Goal: Information Seeking & Learning: Learn about a topic

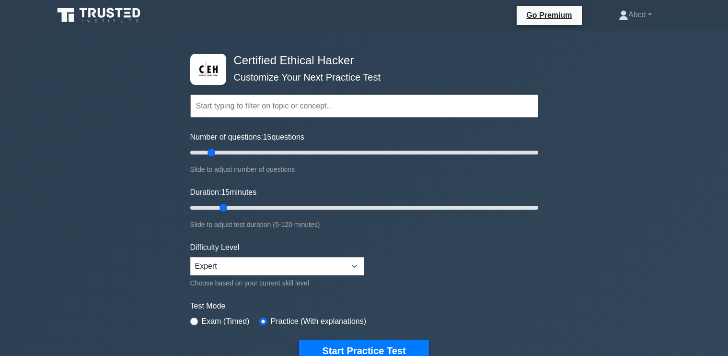
select select "expert"
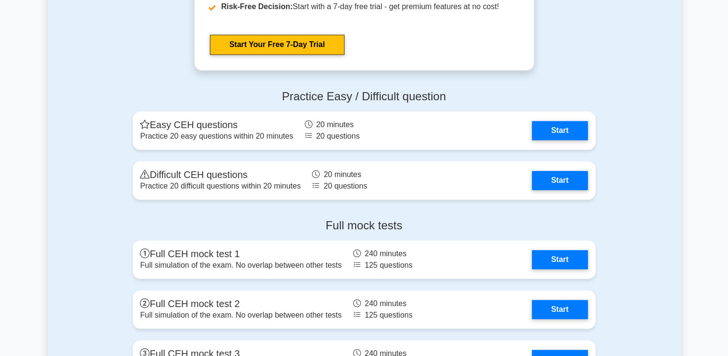
scroll to position [2146, 0]
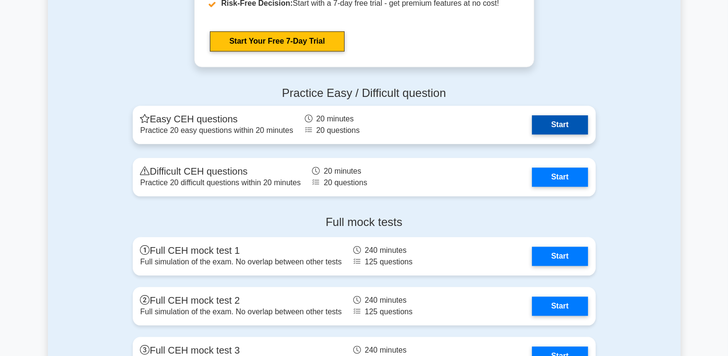
click at [563, 118] on link "Start" at bounding box center [560, 124] width 56 height 19
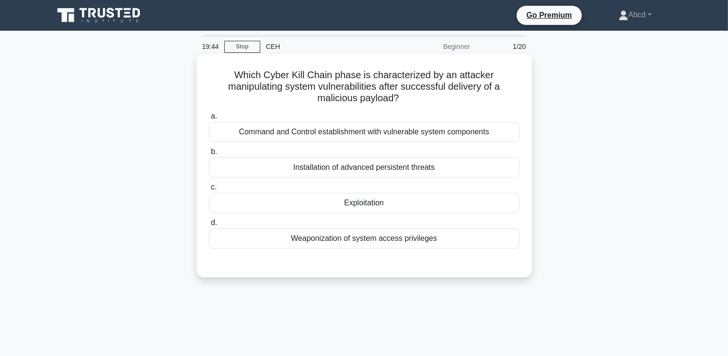
click at [375, 204] on div "Exploitation" at bounding box center [364, 203] width 311 height 20
click at [209, 190] on input "c. Exploitation" at bounding box center [209, 187] width 0 height 6
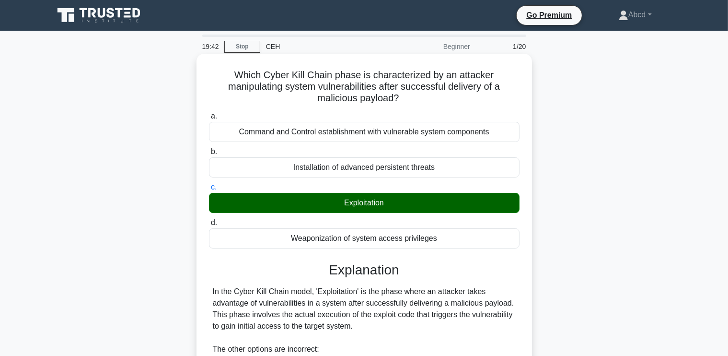
scroll to position [211, 0]
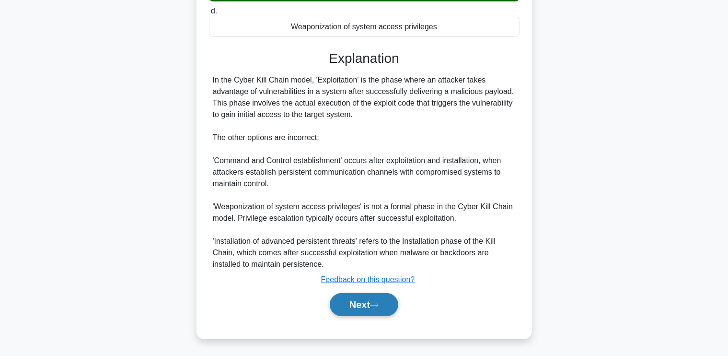
click at [350, 304] on button "Next" at bounding box center [364, 304] width 69 height 23
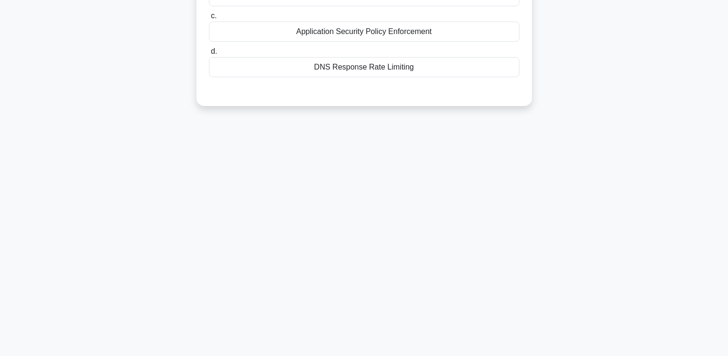
scroll to position [0, 0]
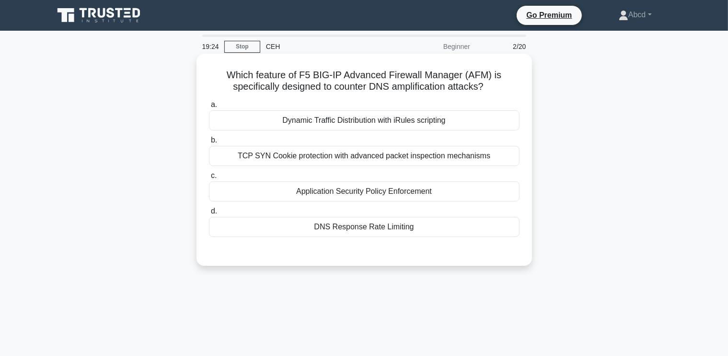
drag, startPoint x: 227, startPoint y: 71, endPoint x: 433, endPoint y: 236, distance: 264.4
click at [433, 236] on div "Which feature of F5 BIG-IP Advanced Firewall Manager (AFM) is specifically desi…" at bounding box center [364, 160] width 328 height 204
copy div "Which feature of F5 BIG-IP Advanced Firewall Manager (AFM) is specifically desi…"
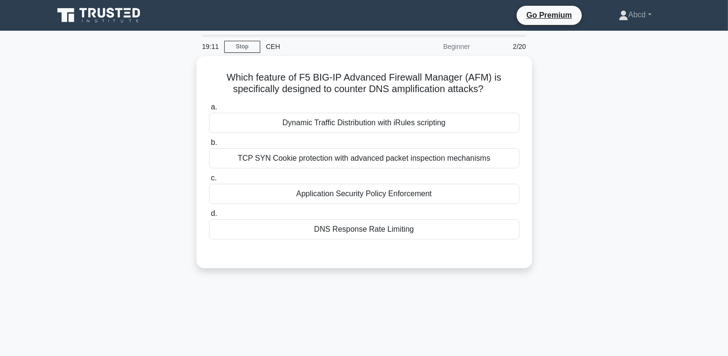
click at [113, 161] on div "Which feature of F5 BIG-IP Advanced Firewall Manager (AFM) is specifically desi…" at bounding box center [364, 167] width 633 height 223
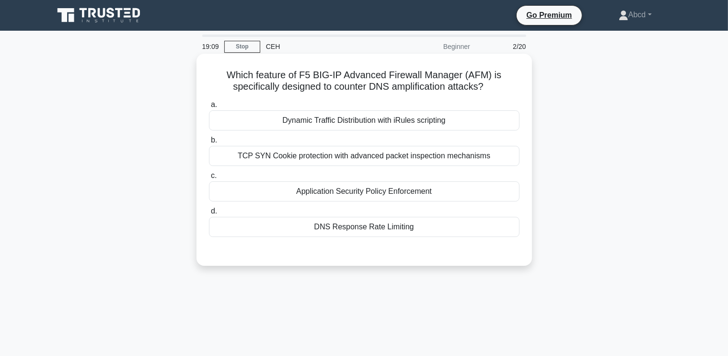
click at [357, 230] on div "DNS Response Rate Limiting" at bounding box center [364, 227] width 311 height 20
click at [209, 214] on input "d. DNS Response Rate Limiting" at bounding box center [209, 211] width 0 height 6
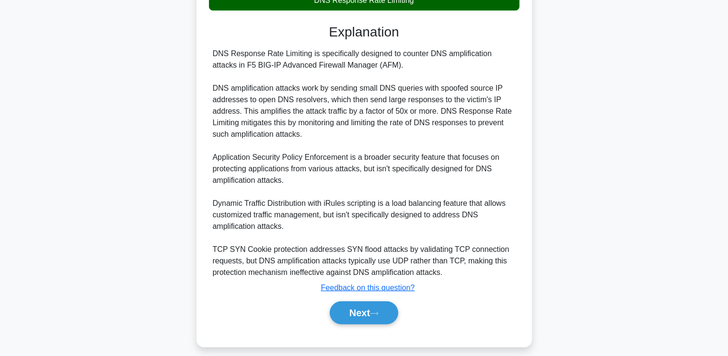
scroll to position [228, 0]
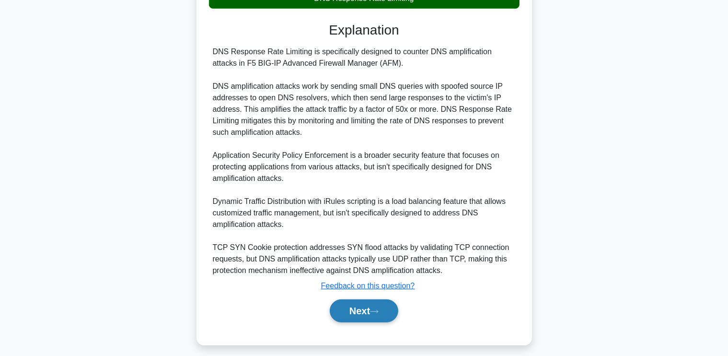
click at [366, 310] on button "Next" at bounding box center [364, 310] width 69 height 23
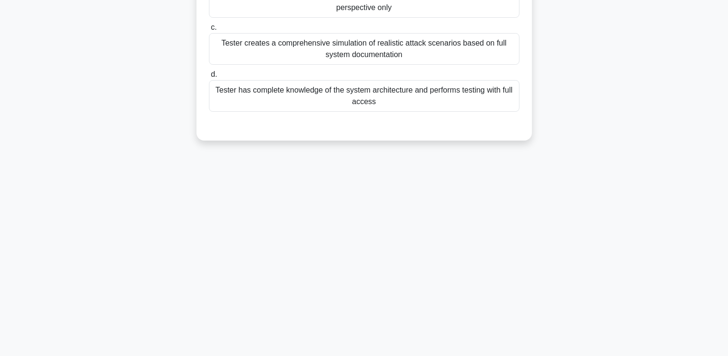
scroll to position [0, 0]
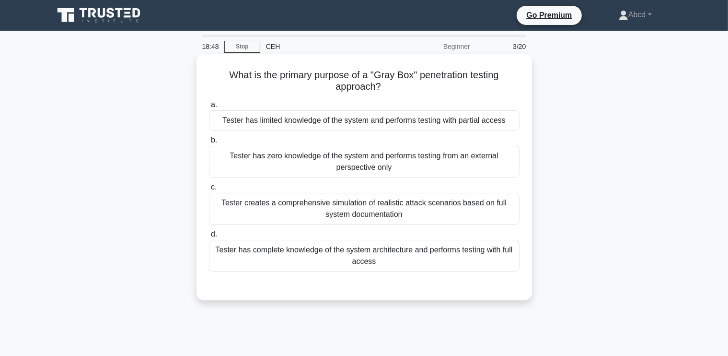
click at [394, 120] on div "Tester has limited knowledge of the system and performs testing with partial ac…" at bounding box center [364, 120] width 311 height 20
click at [209, 108] on input "a. Tester has limited knowledge of the system and performs testing with partial…" at bounding box center [209, 105] width 0 height 6
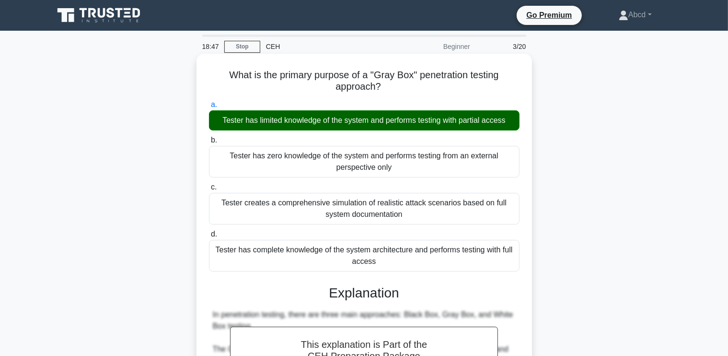
scroll to position [246, 0]
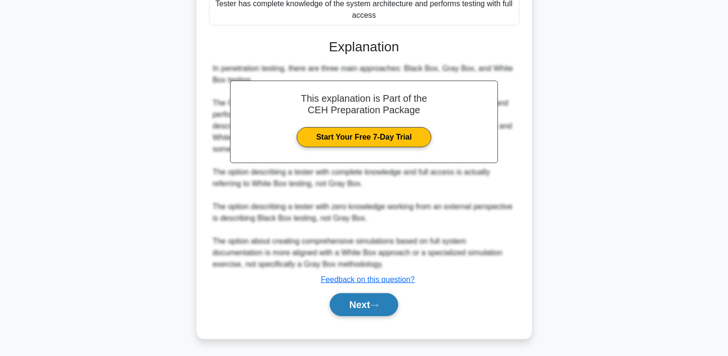
click at [358, 297] on button "Next" at bounding box center [364, 304] width 69 height 23
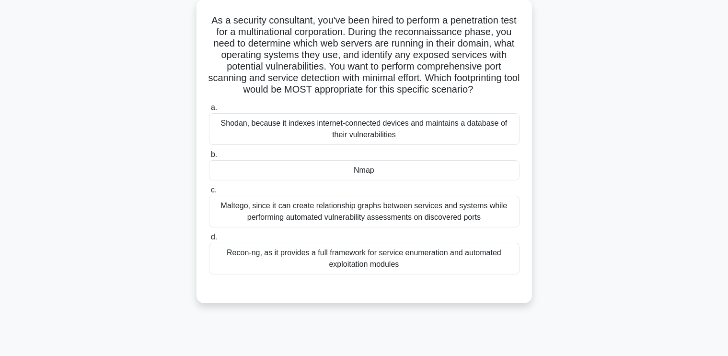
scroll to position [57, 0]
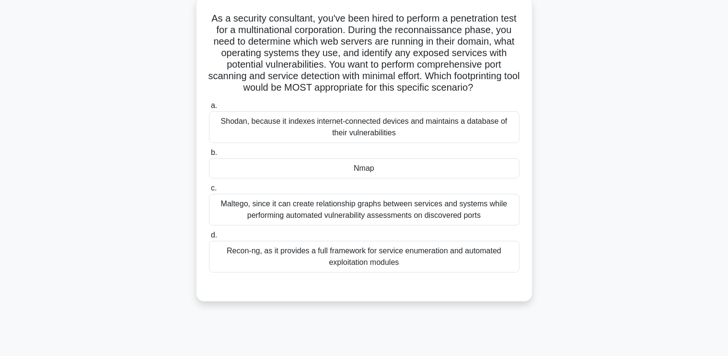
click at [399, 173] on div "Nmap" at bounding box center [364, 168] width 311 height 20
click at [209, 156] on input "b. Nmap" at bounding box center [209, 153] width 0 height 6
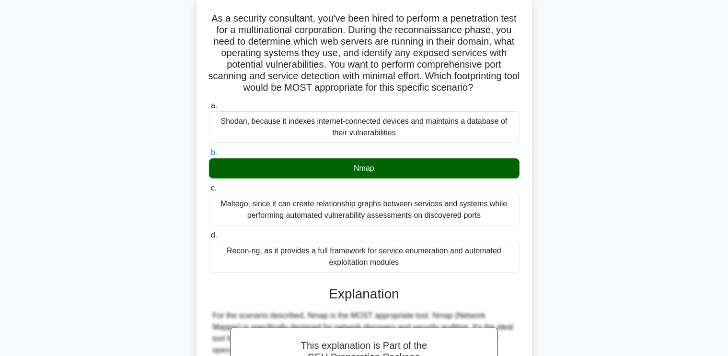
scroll to position [338, 0]
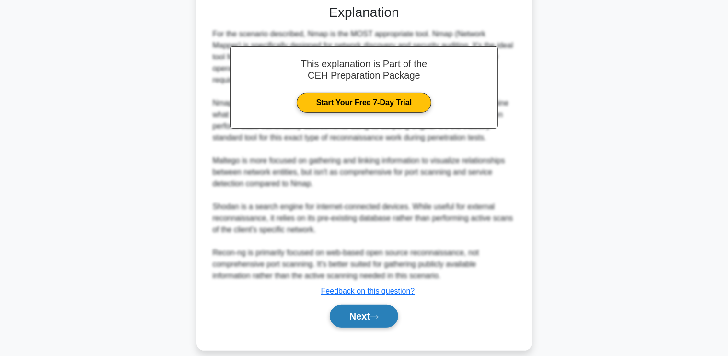
click at [348, 304] on button "Next" at bounding box center [364, 315] width 69 height 23
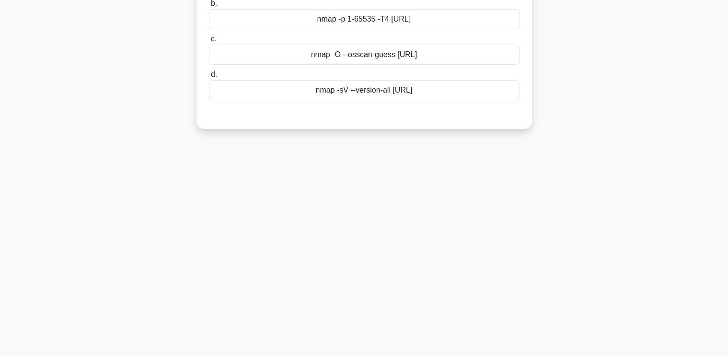
scroll to position [0, 0]
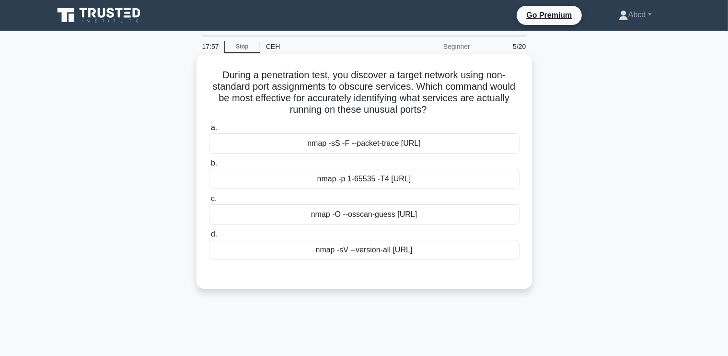
click at [366, 252] on div "nmap -sV --version-all 10.10.10.0/24" at bounding box center [364, 250] width 311 height 20
click at [209, 237] on input "d. nmap -sV --version-all 10.10.10.0/24" at bounding box center [209, 234] width 0 height 6
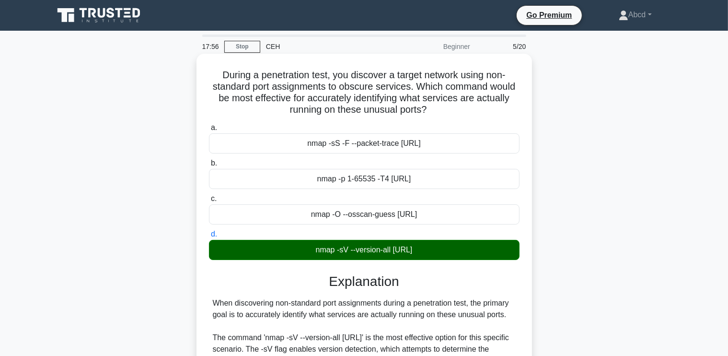
scroll to position [257, 0]
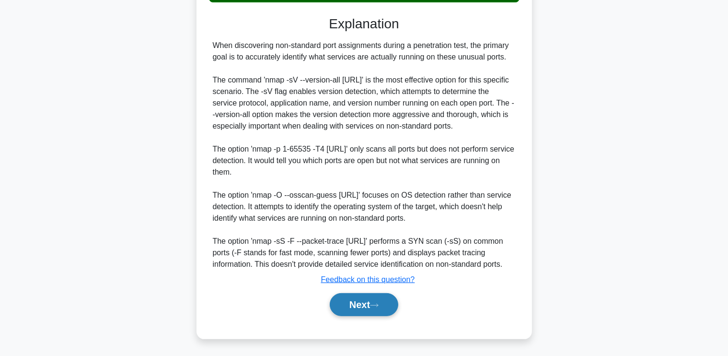
click at [345, 299] on button "Next" at bounding box center [364, 304] width 69 height 23
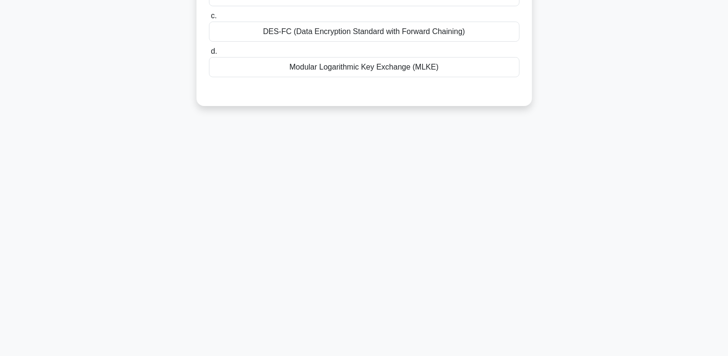
scroll to position [0, 0]
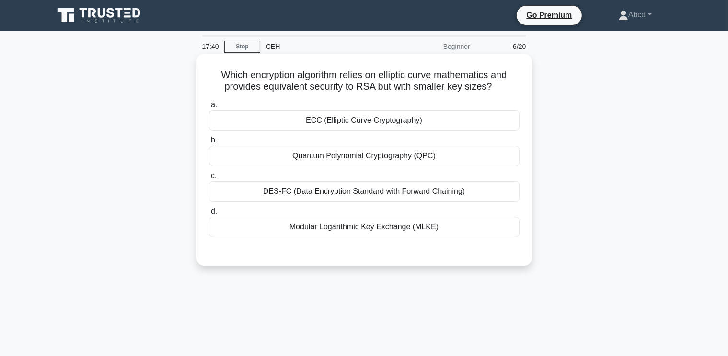
click at [337, 122] on div "ECC (Elliptic Curve Cryptography)" at bounding box center [364, 120] width 311 height 20
click at [209, 108] on input "a. ECC (Elliptic Curve Cryptography)" at bounding box center [209, 105] width 0 height 6
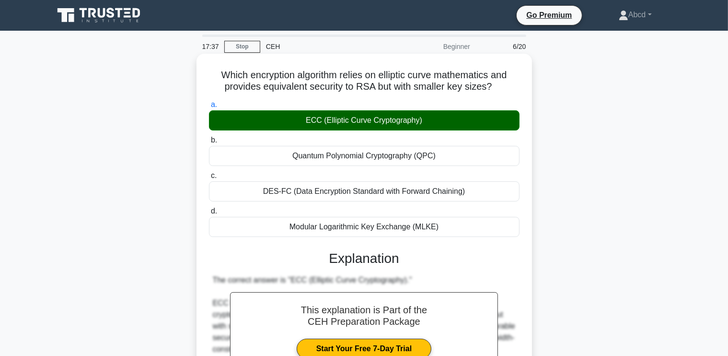
scroll to position [223, 0]
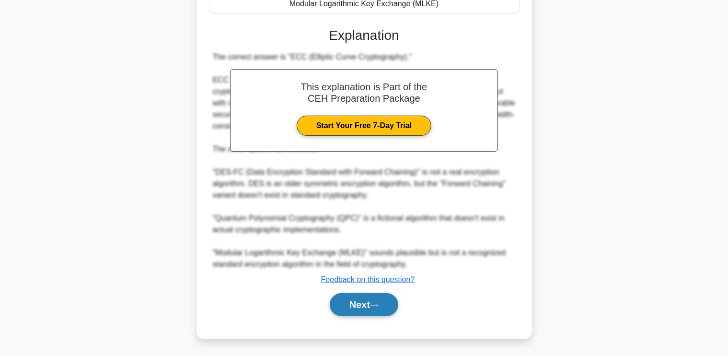
click at [351, 308] on button "Next" at bounding box center [364, 304] width 69 height 23
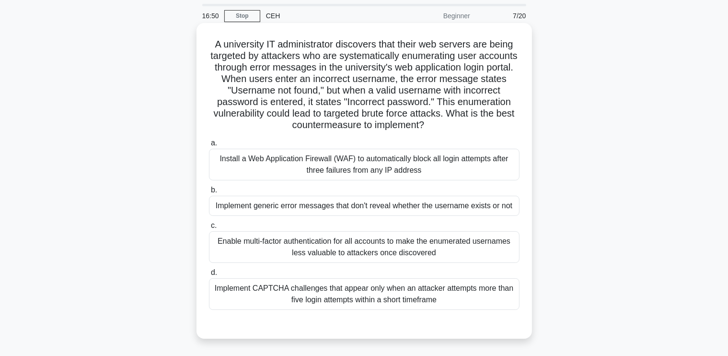
scroll to position [29, 0]
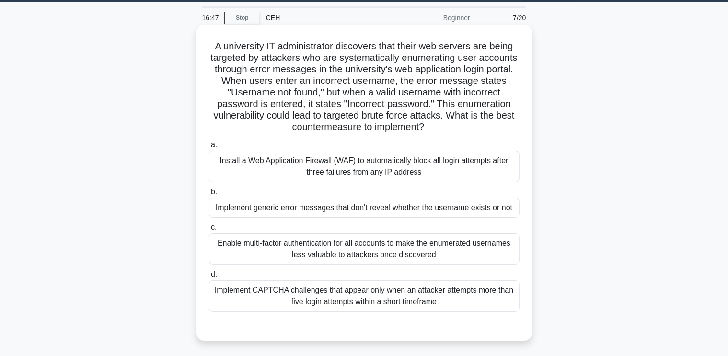
drag, startPoint x: 205, startPoint y: 46, endPoint x: 461, endPoint y: 301, distance: 361.1
click at [461, 301] on div "A university IT administrator discovers that their web servers are being target…" at bounding box center [364, 183] width 328 height 308
copy div "A university IT administrator discovers that their web servers are being target…"
click at [305, 207] on div "Implement generic error messages that don't reveal whether the username exists …" at bounding box center [364, 208] width 311 height 20
click at [209, 195] on input "b. Implement generic error messages that don't reveal whether the username exis…" at bounding box center [209, 192] width 0 height 6
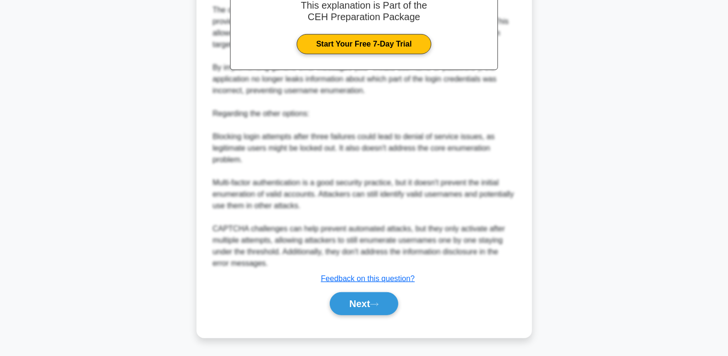
scroll to position [419, 0]
click at [353, 306] on button "Next" at bounding box center [364, 303] width 69 height 23
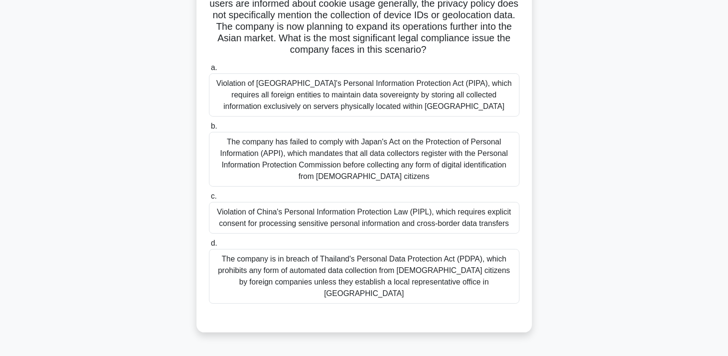
scroll to position [141, 0]
click at [405, 215] on div "Violation of China's Personal Information Protection Law (PIPL), which requires…" at bounding box center [364, 217] width 311 height 32
click at [209, 199] on input "c. Violation of China's Personal Information Protection Law (PIPL), which requi…" at bounding box center [209, 196] width 0 height 6
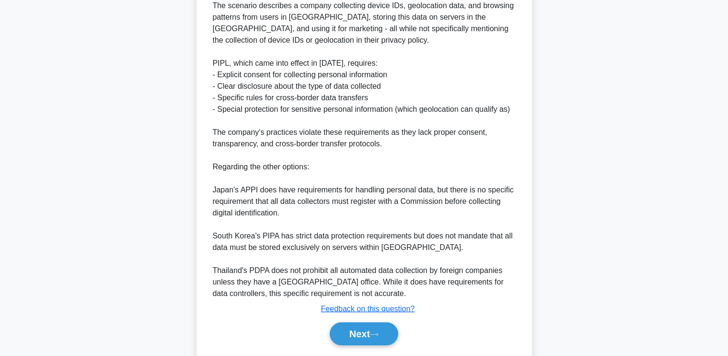
scroll to position [517, 0]
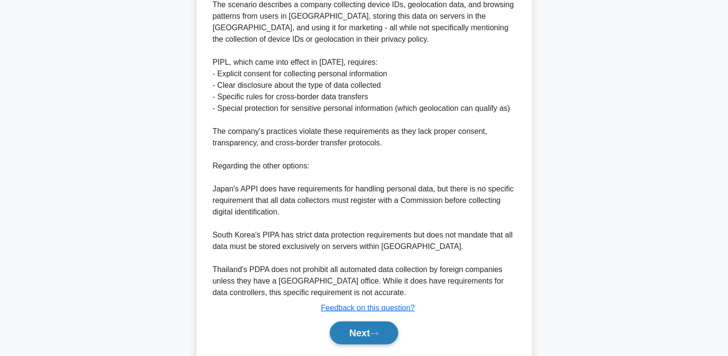
click at [363, 321] on button "Next" at bounding box center [364, 332] width 69 height 23
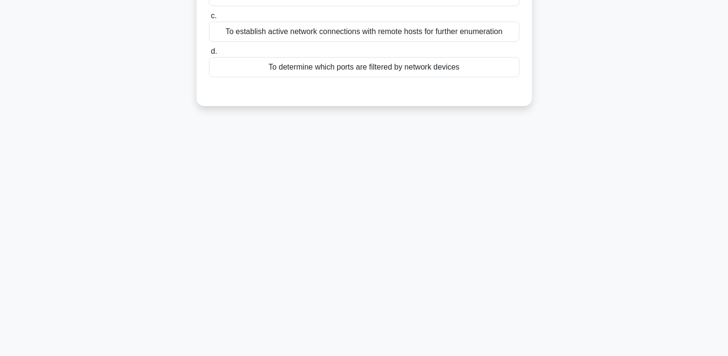
scroll to position [0, 0]
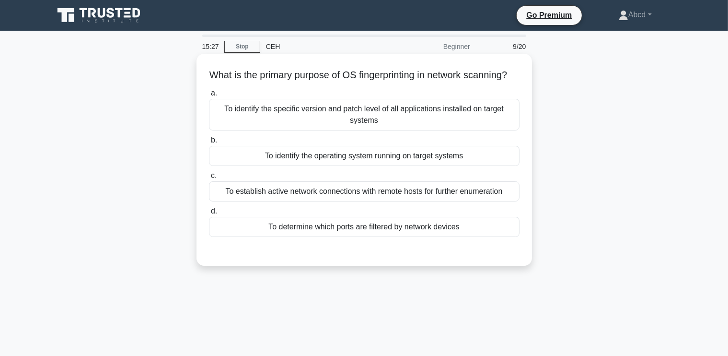
click at [368, 166] on div "To identify the operating system running on target systems" at bounding box center [364, 156] width 311 height 20
click at [209, 143] on input "b. To identify the operating system running on target systems" at bounding box center [209, 140] width 0 height 6
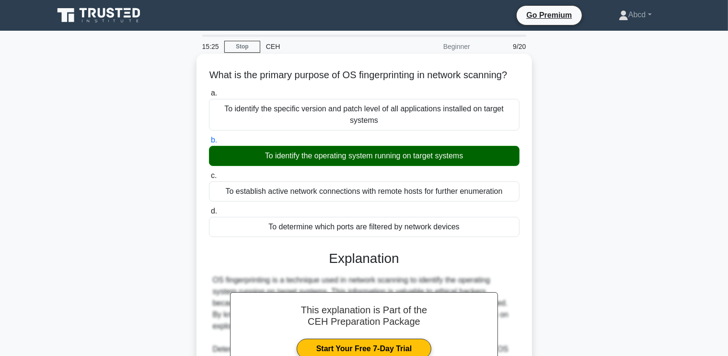
scroll to position [200, 0]
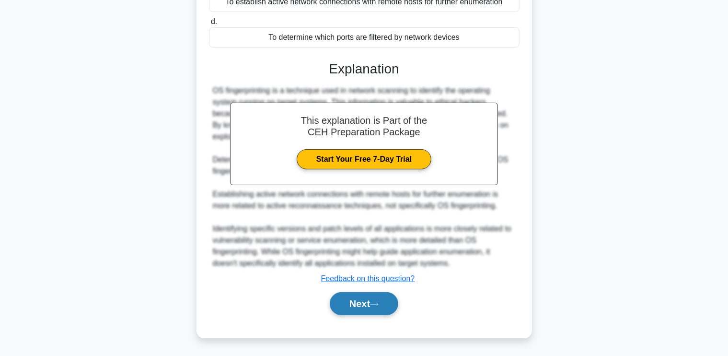
click at [367, 298] on button "Next" at bounding box center [364, 303] width 69 height 23
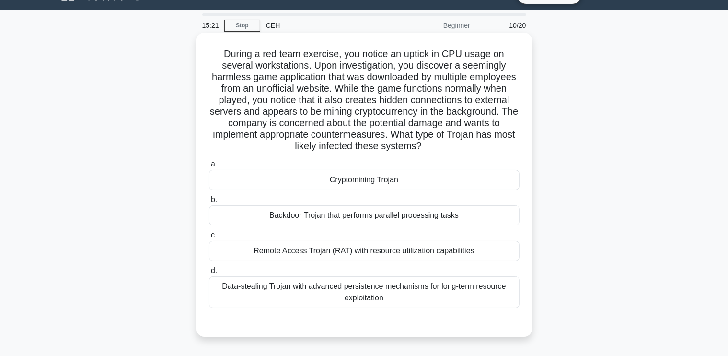
scroll to position [21, 0]
click at [316, 190] on div "Cryptomining Trojan" at bounding box center [364, 180] width 311 height 20
click at [209, 168] on input "a. Cryptomining Trojan" at bounding box center [209, 165] width 0 height 6
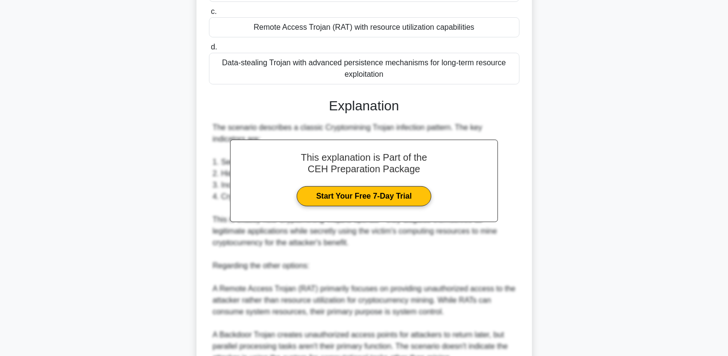
scroll to position [407, 0]
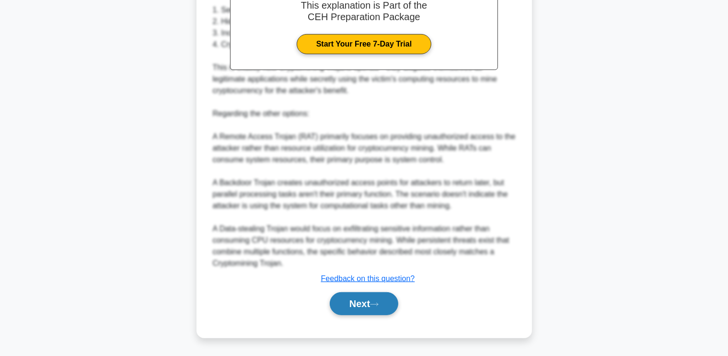
click at [347, 306] on button "Next" at bounding box center [364, 303] width 69 height 23
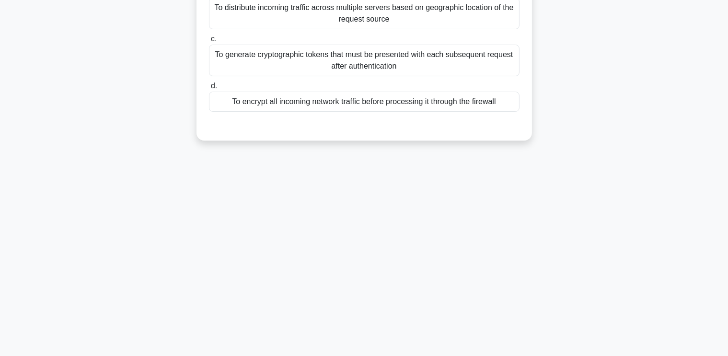
scroll to position [0, 0]
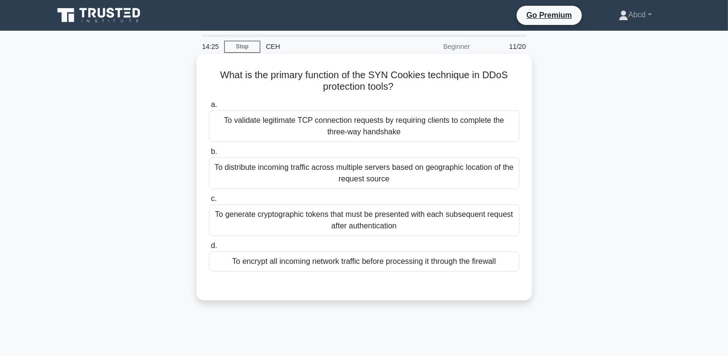
click at [377, 123] on div "To validate legitimate TCP connection requests by requiring clients to complete…" at bounding box center [364, 126] width 311 height 32
click at [209, 108] on input "a. To validate legitimate TCP connection requests by requiring clients to compl…" at bounding box center [209, 105] width 0 height 6
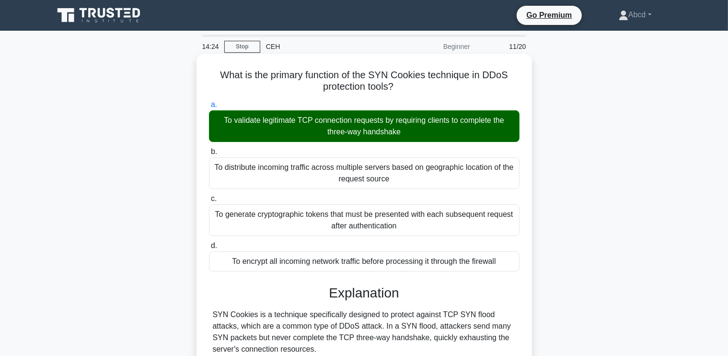
scroll to position [269, 0]
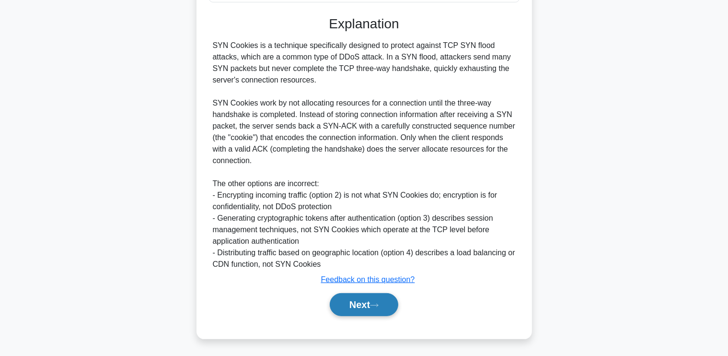
click at [359, 305] on button "Next" at bounding box center [364, 304] width 69 height 23
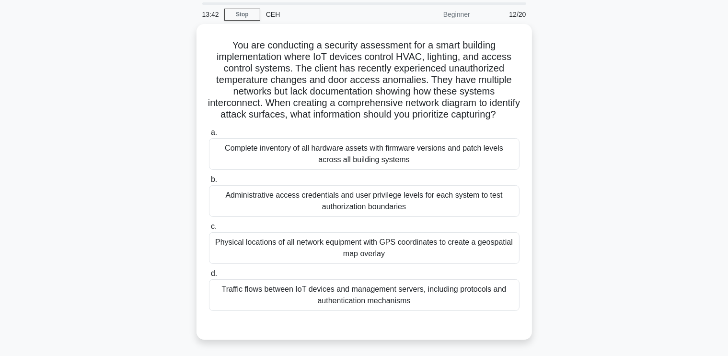
scroll to position [40, 0]
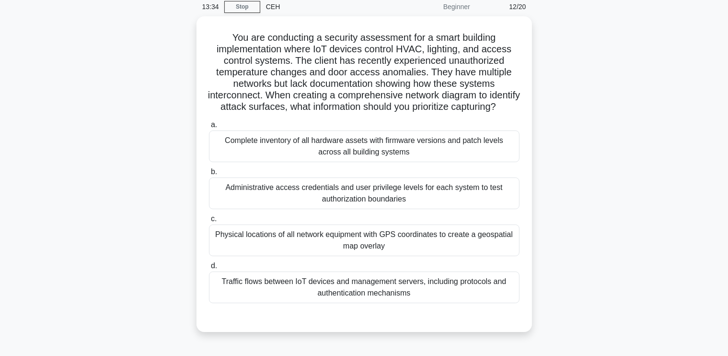
click at [610, 185] on div "You are conducting a security assessment for a smart building implementation wh…" at bounding box center [364, 179] width 633 height 327
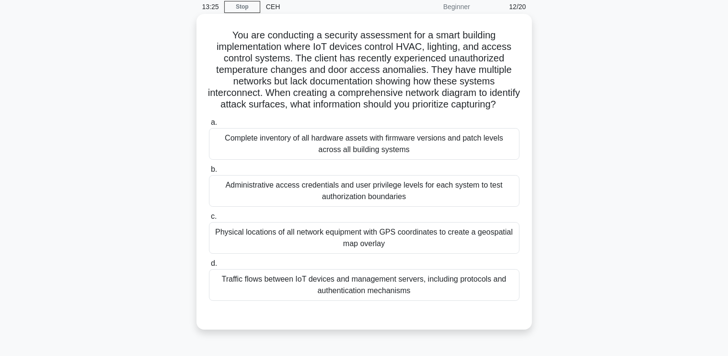
click at [447, 193] on div "Administrative access credentials and user privilege levels for each system to …" at bounding box center [364, 191] width 311 height 32
click at [209, 173] on input "b. Administrative access credentials and user privilege levels for each system …" at bounding box center [209, 169] width 0 height 6
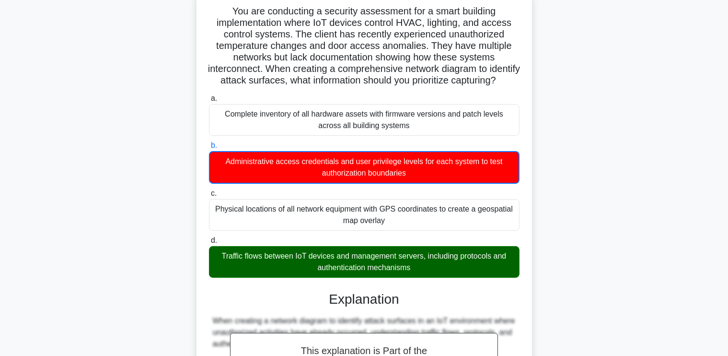
scroll to position [0, 0]
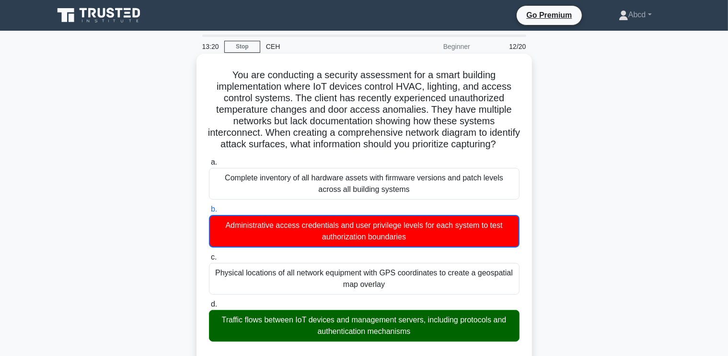
drag, startPoint x: 228, startPoint y: 70, endPoint x: 462, endPoint y: 341, distance: 357.6
copy div "You are conducting a security assessment for a smart building implementation wh…"
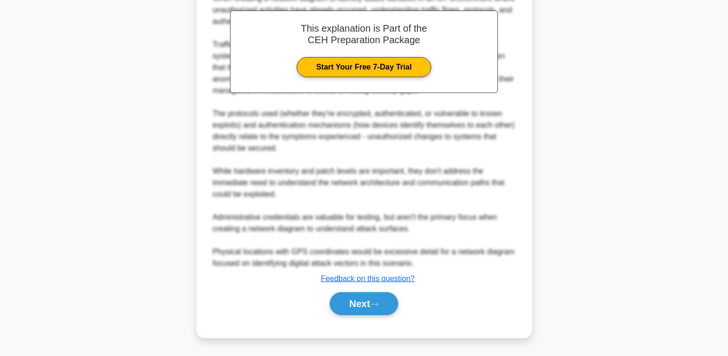
scroll to position [397, 0]
click at [373, 305] on button "Next" at bounding box center [364, 303] width 69 height 23
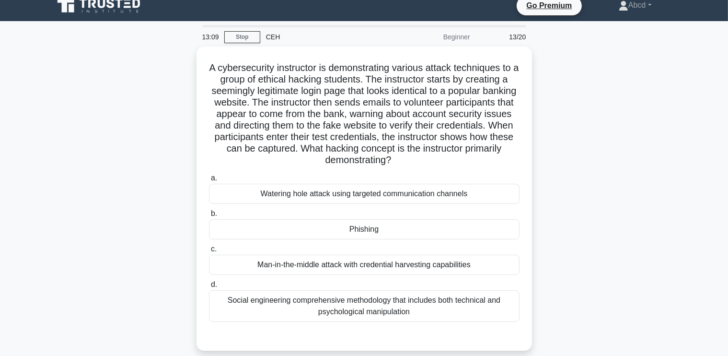
scroll to position [9, 0]
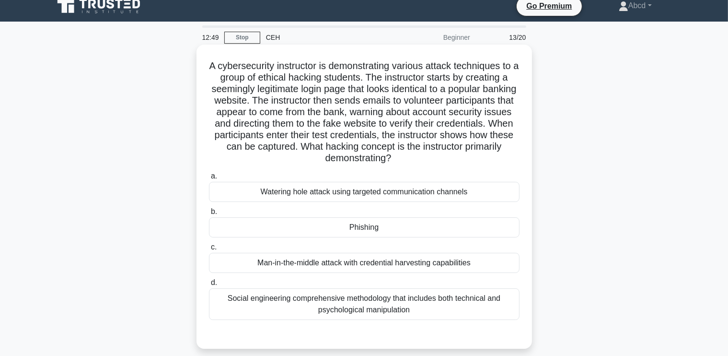
click at [390, 228] on div "Phishing" at bounding box center [364, 227] width 311 height 20
click at [209, 215] on input "b. Phishing" at bounding box center [209, 212] width 0 height 6
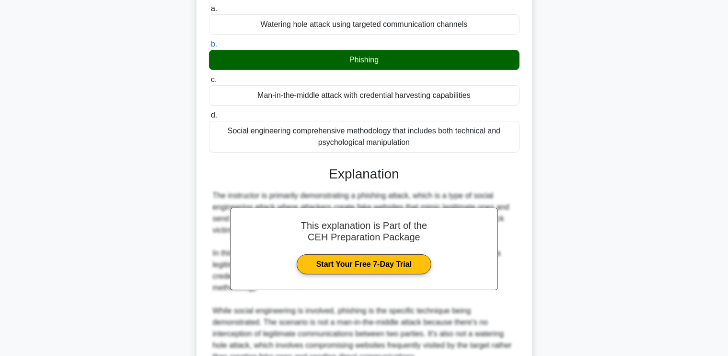
scroll to position [269, 0]
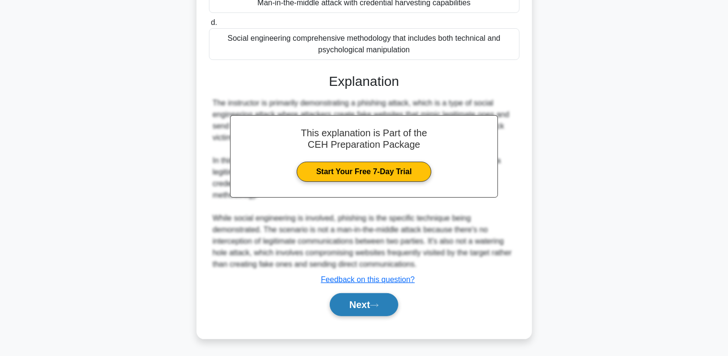
click at [359, 297] on button "Next" at bounding box center [364, 304] width 69 height 23
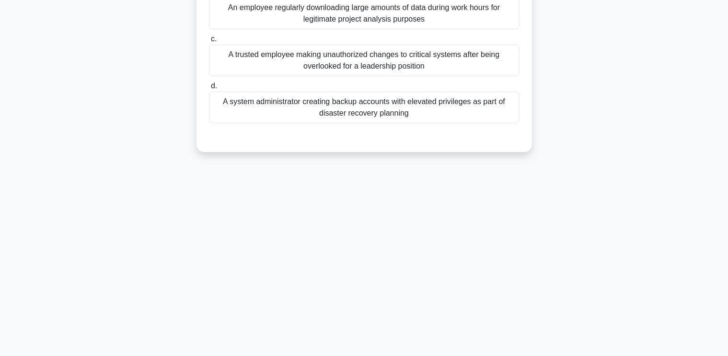
scroll to position [0, 0]
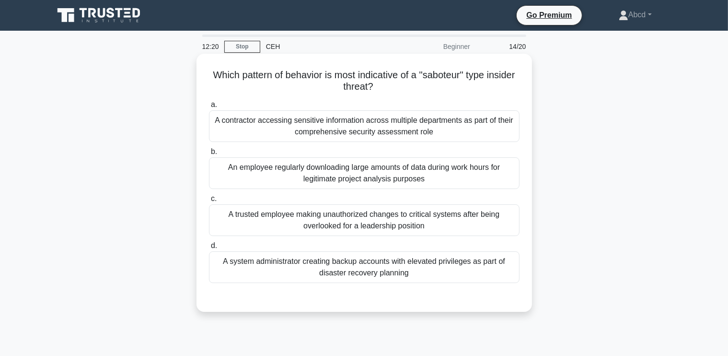
click at [403, 222] on div "A trusted employee making unauthorized changes to critical systems after being …" at bounding box center [364, 220] width 311 height 32
click at [209, 202] on input "c. A trusted employee making unauthorized changes to critical systems after bei…" at bounding box center [209, 199] width 0 height 6
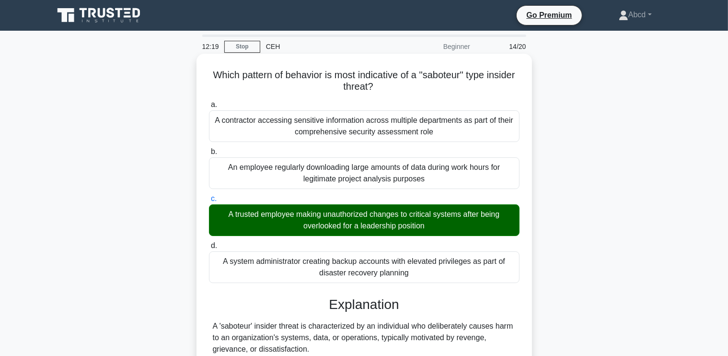
scroll to position [269, 0]
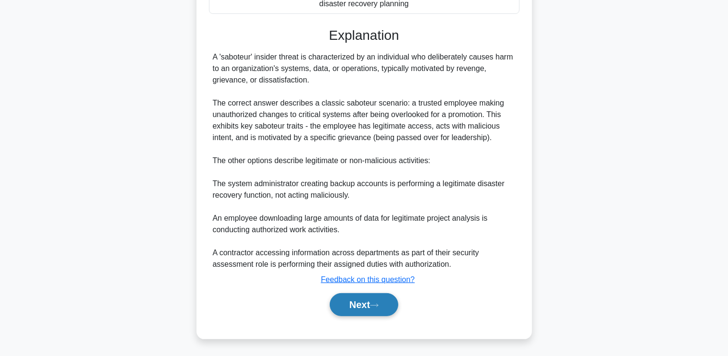
click at [361, 306] on button "Next" at bounding box center [364, 304] width 69 height 23
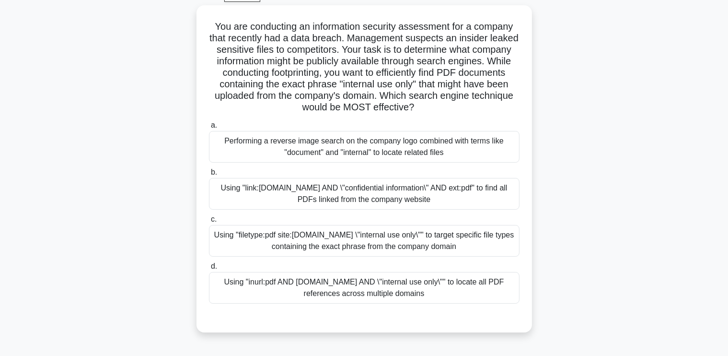
scroll to position [51, 0]
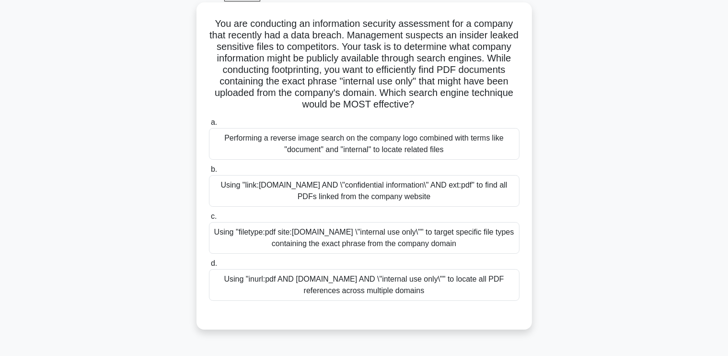
click at [397, 244] on div "Using "filetype:pdf site:company.com \"internal use only\"" to target specific …" at bounding box center [364, 238] width 311 height 32
click at [209, 220] on input "c. Using "filetype:pdf site:company.com \"internal use only\"" to target specif…" at bounding box center [209, 216] width 0 height 6
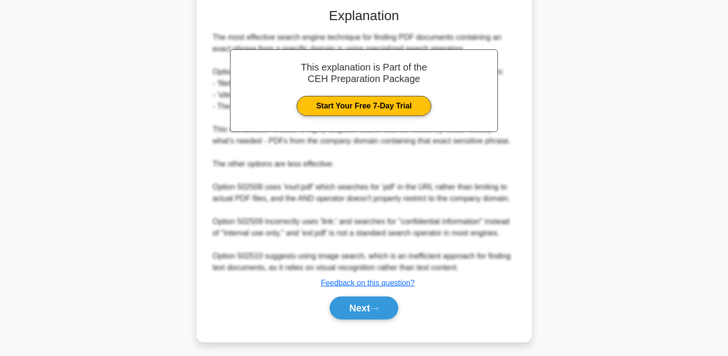
scroll to position [361, 0]
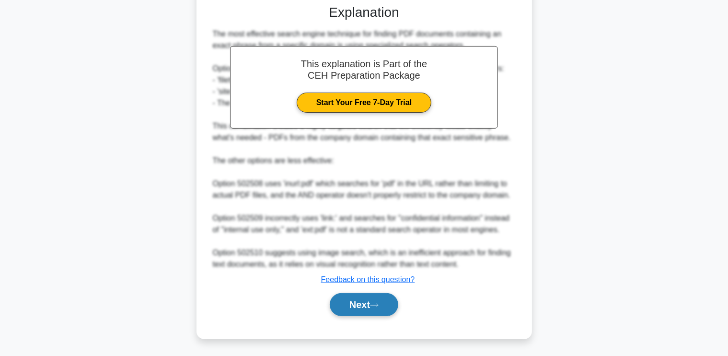
click at [344, 302] on button "Next" at bounding box center [364, 304] width 69 height 23
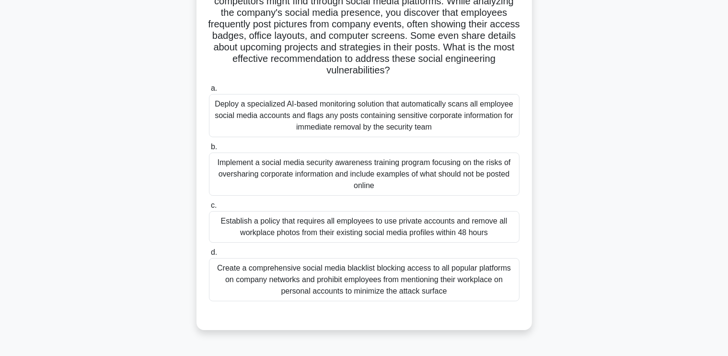
scroll to position [100, 0]
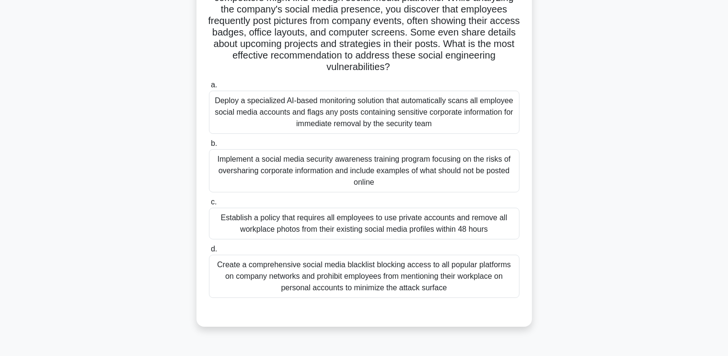
click at [393, 165] on div "Implement a social media security awareness training program focusing on the ri…" at bounding box center [364, 170] width 311 height 43
click at [209, 147] on input "b. Implement a social media security awareness training program focusing on the…" at bounding box center [209, 143] width 0 height 6
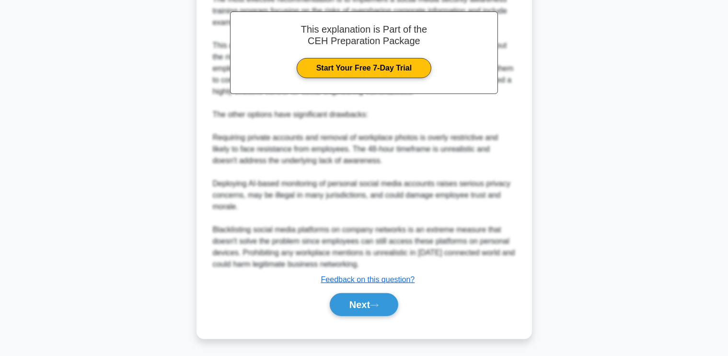
scroll to position [441, 0]
click at [347, 305] on button "Next" at bounding box center [364, 304] width 69 height 23
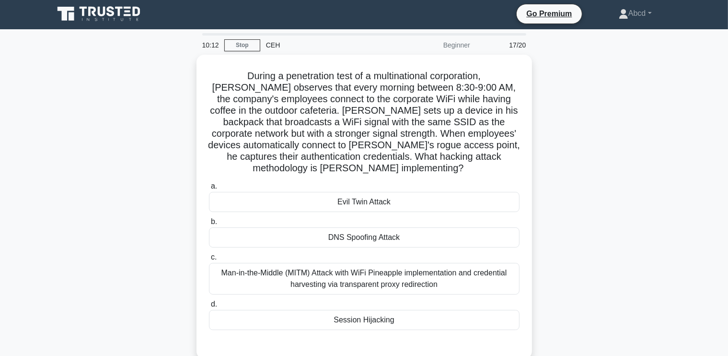
scroll to position [0, 0]
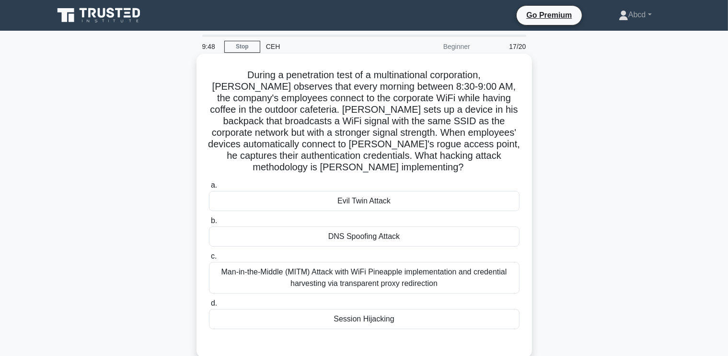
click at [386, 191] on div "Evil Twin Attack" at bounding box center [364, 201] width 311 height 20
click at [209, 188] on input "a. Evil Twin Attack" at bounding box center [209, 185] width 0 height 6
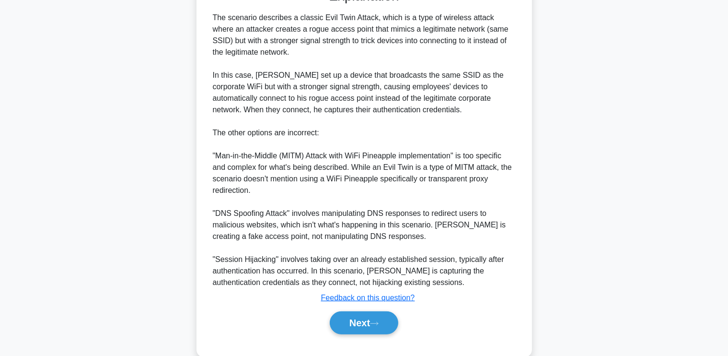
scroll to position [361, 0]
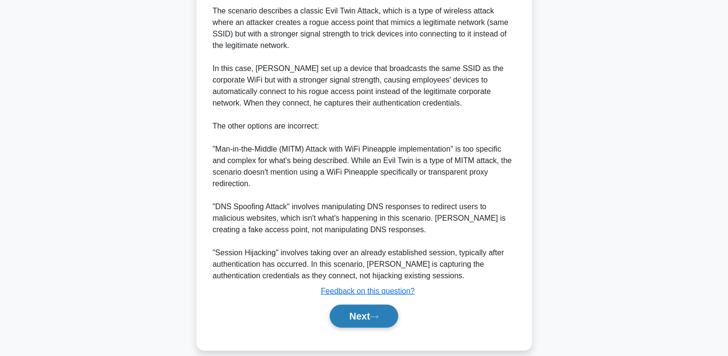
click at [361, 304] on button "Next" at bounding box center [364, 315] width 69 height 23
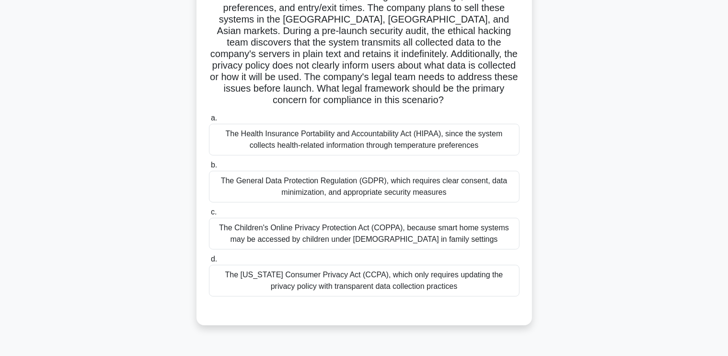
scroll to position [94, 0]
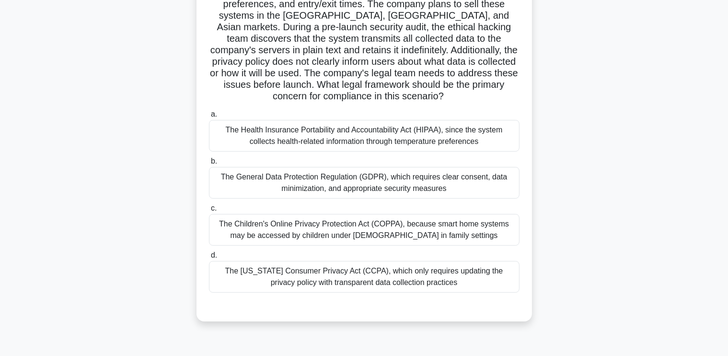
click at [411, 192] on div "The General Data Protection Regulation (GDPR), which requires clear consent, da…" at bounding box center [364, 183] width 311 height 32
click at [209, 164] on input "b. The General Data Protection Regulation (GDPR), which requires clear consent,…" at bounding box center [209, 161] width 0 height 6
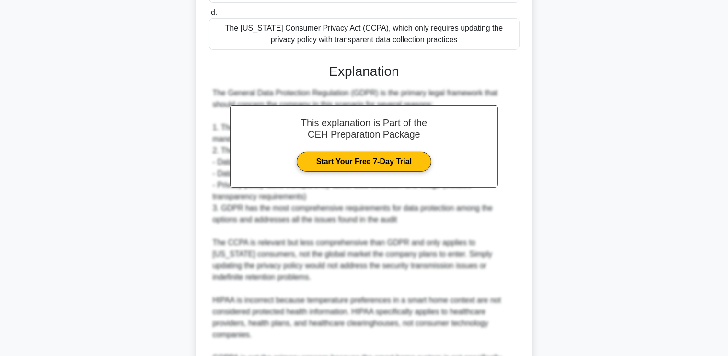
scroll to position [465, 0]
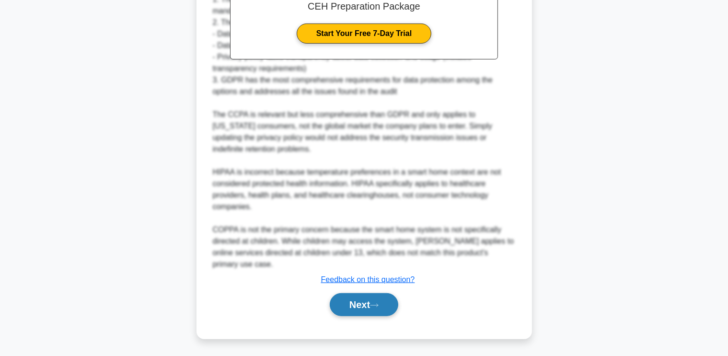
click at [352, 307] on button "Next" at bounding box center [364, 304] width 69 height 23
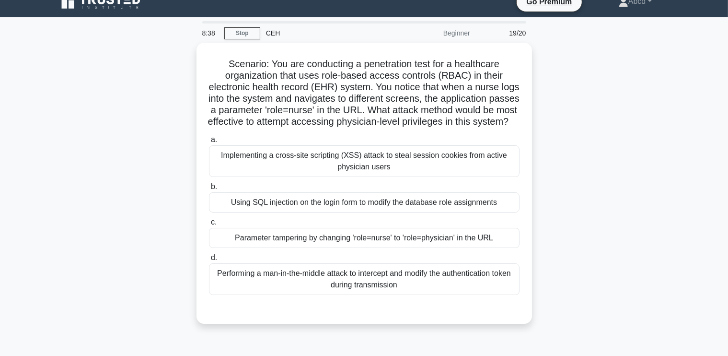
scroll to position [15, 0]
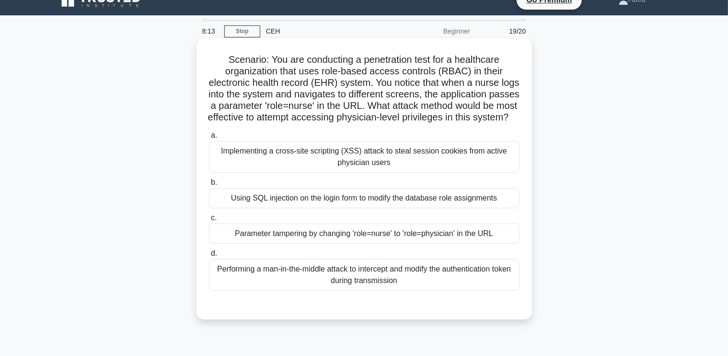
click at [379, 244] on div "Parameter tampering by changing 'role=nurse' to 'role=physician' in the URL" at bounding box center [364, 233] width 311 height 20
click at [209, 221] on input "c. Parameter tampering by changing 'role=nurse' to 'role=physician' in the URL" at bounding box center [209, 218] width 0 height 6
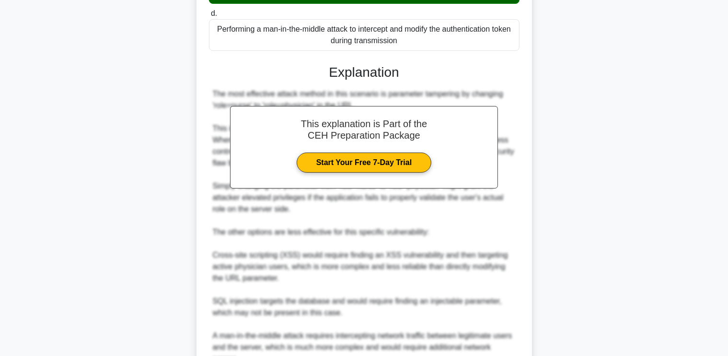
scroll to position [361, 0]
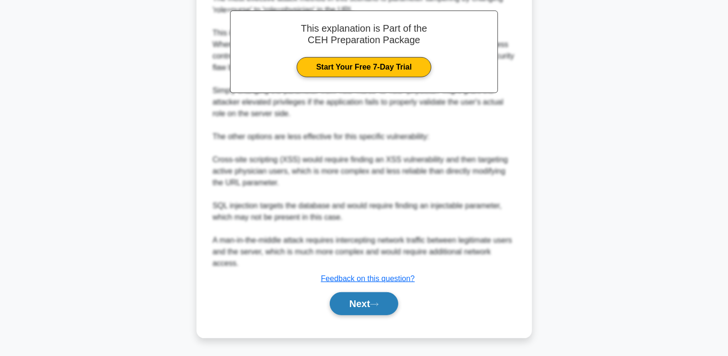
click at [368, 306] on button "Next" at bounding box center [364, 303] width 69 height 23
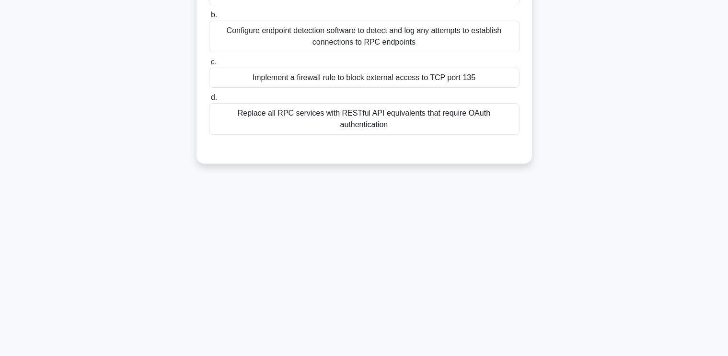
scroll to position [0, 0]
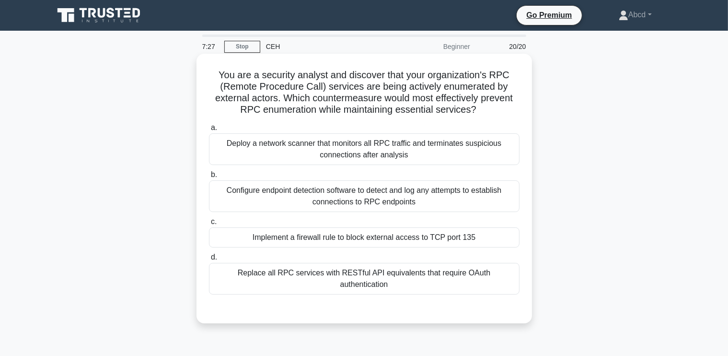
click at [380, 201] on div "Configure endpoint detection software to detect and log any attempts to establi…" at bounding box center [364, 196] width 311 height 32
click at [209, 178] on input "b. Configure endpoint detection software to detect and log any attempts to esta…" at bounding box center [209, 175] width 0 height 6
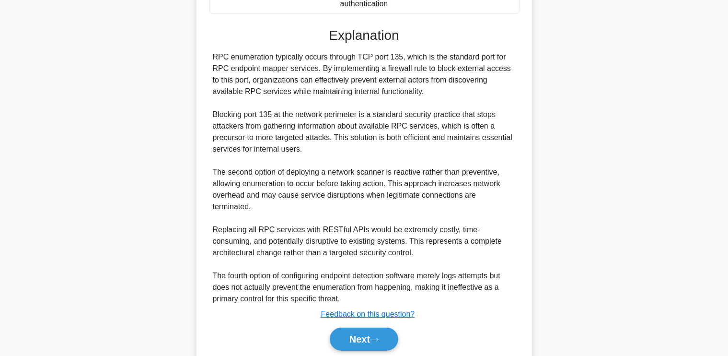
scroll to position [282, 0]
click at [361, 327] on button "Next" at bounding box center [364, 338] width 69 height 23
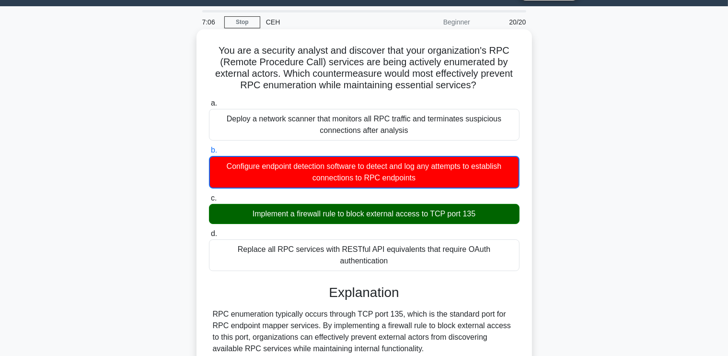
scroll to position [0, 0]
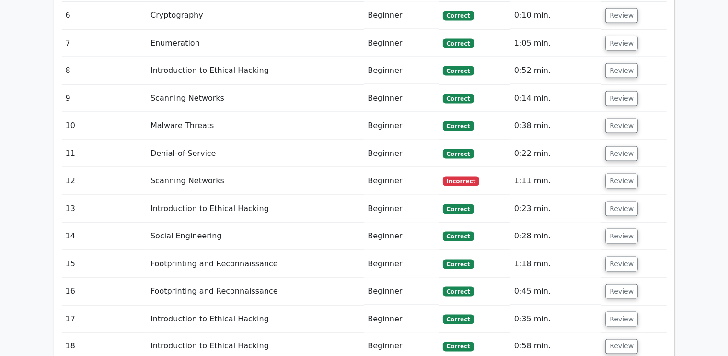
scroll to position [1492, 0]
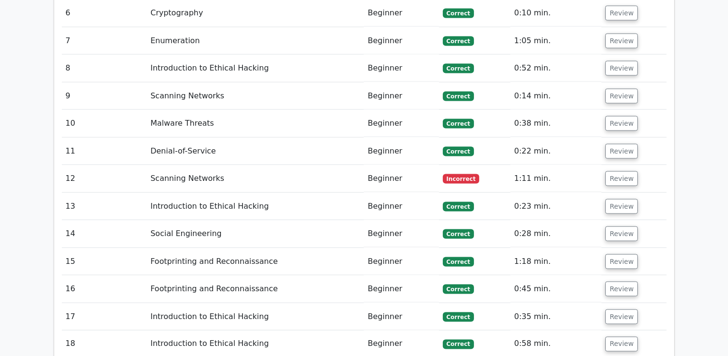
click at [277, 165] on td "Scanning Networks" at bounding box center [255, 178] width 217 height 27
click at [622, 171] on button "Review" at bounding box center [622, 178] width 33 height 15
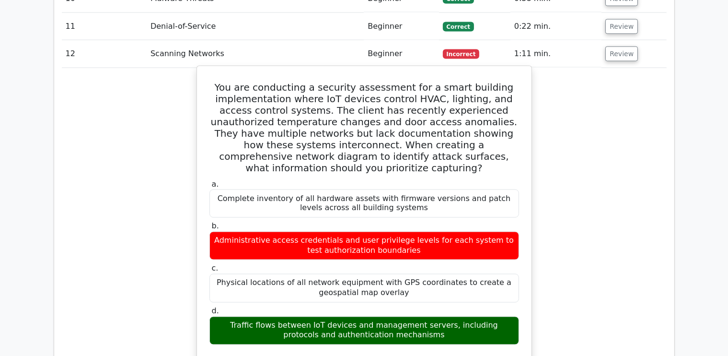
scroll to position [1611, 0]
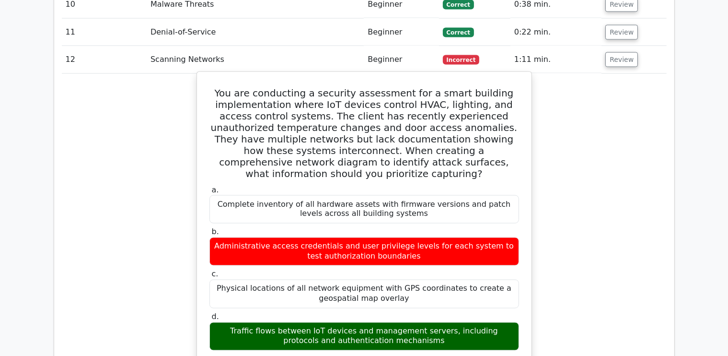
click at [232, 87] on h5 "You are conducting a security assessment for a smart building implementation wh…" at bounding box center [365, 133] width 312 height 92
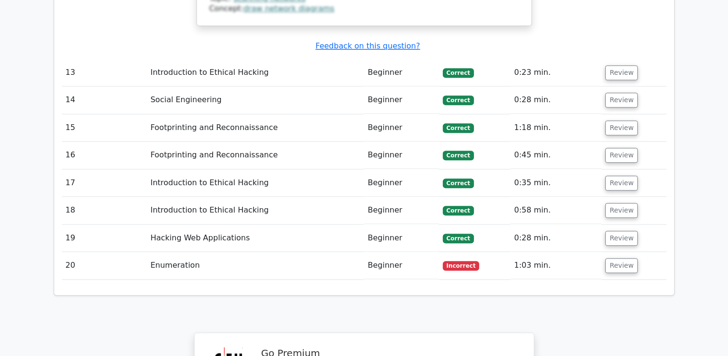
scroll to position [2291, 0]
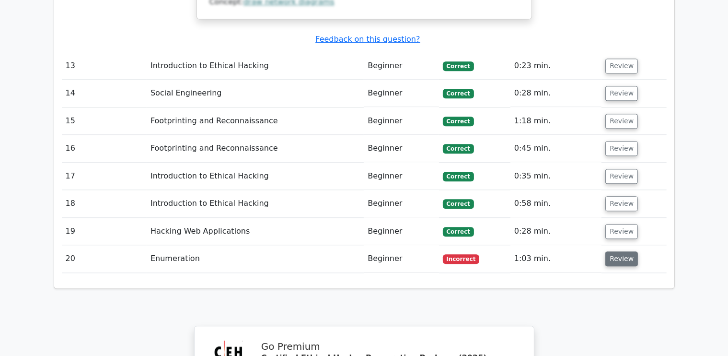
click at [625, 251] on button "Review" at bounding box center [622, 258] width 33 height 15
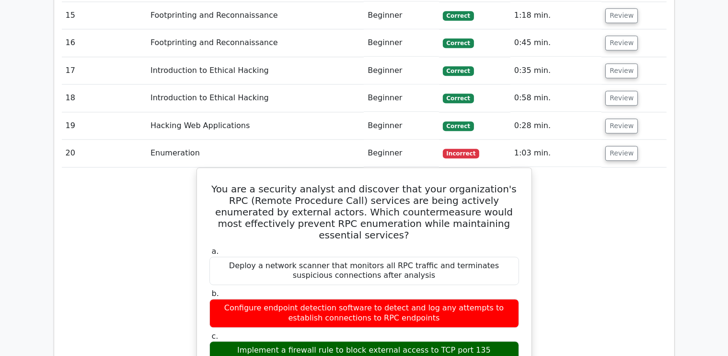
scroll to position [2414, 0]
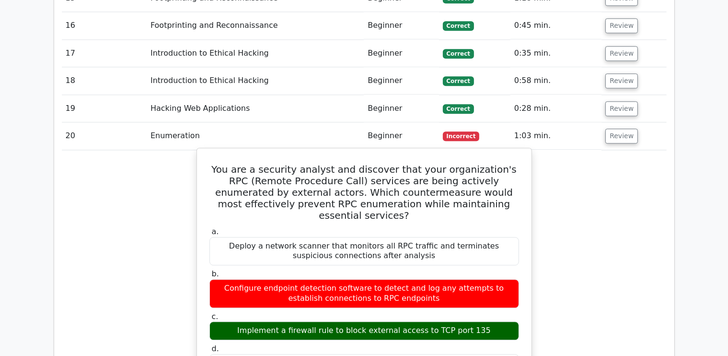
drag, startPoint x: 217, startPoint y: 74, endPoint x: 512, endPoint y: 257, distance: 347.8
copy div "You are a security analyst and discover that your organization's RPC (Remote Pr…"
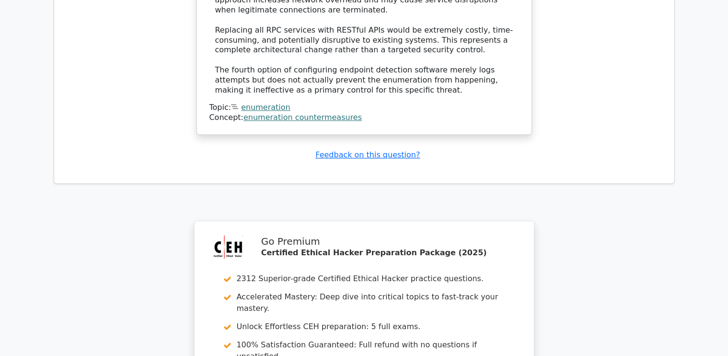
scroll to position [3119, 0]
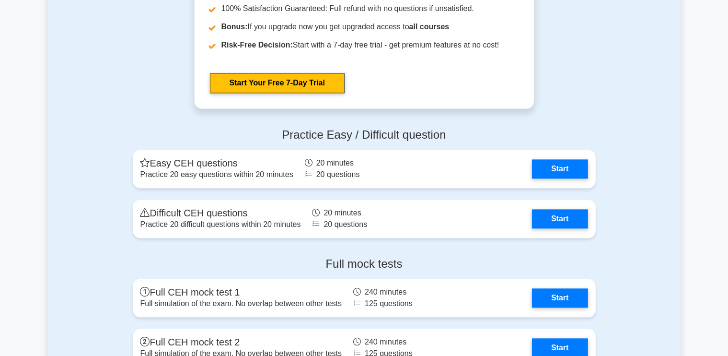
scroll to position [2111, 0]
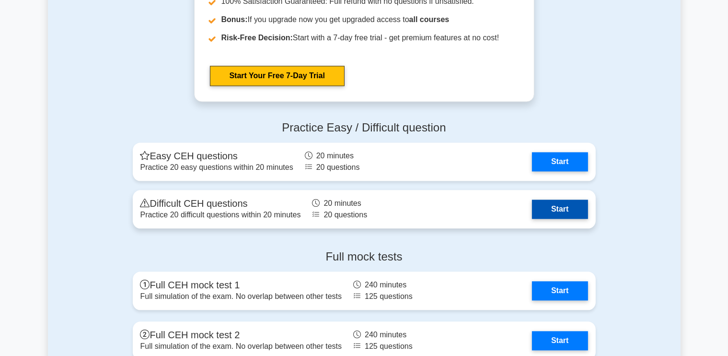
click at [555, 205] on link "Start" at bounding box center [560, 208] width 56 height 19
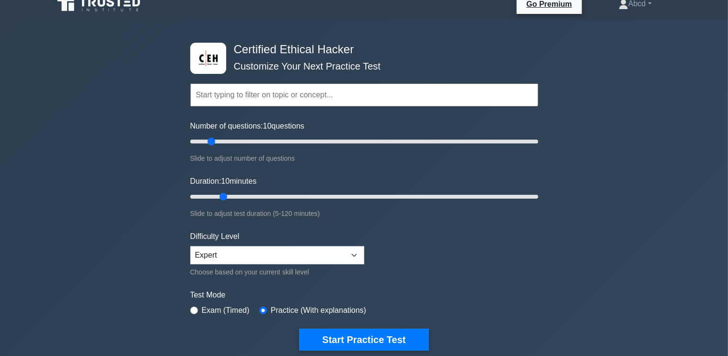
scroll to position [0, 0]
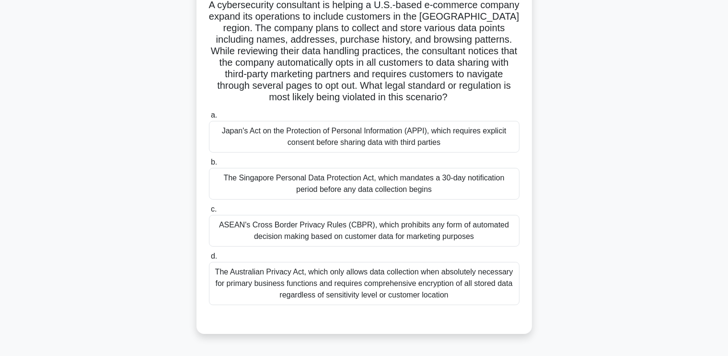
scroll to position [94, 0]
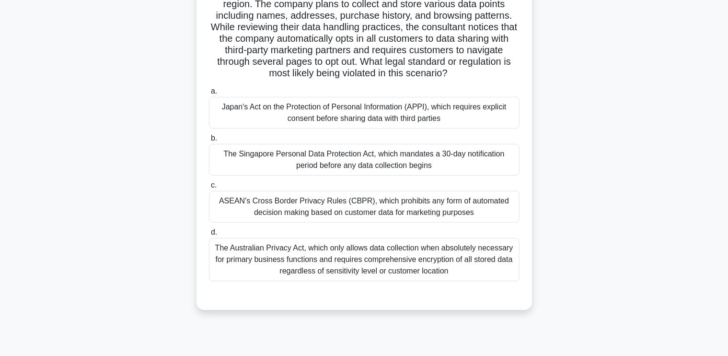
click at [372, 209] on div "ASEAN's Cross Border Privacy Rules (CBPR), which prohibits any form of automate…" at bounding box center [364, 207] width 311 height 32
click at [209, 188] on input "c. ASEAN's Cross Border Privacy Rules (CBPR), which prohibits any form of autom…" at bounding box center [209, 185] width 0 height 6
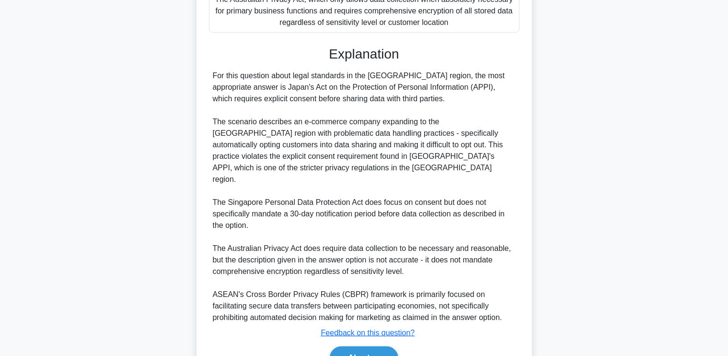
scroll to position [385, 0]
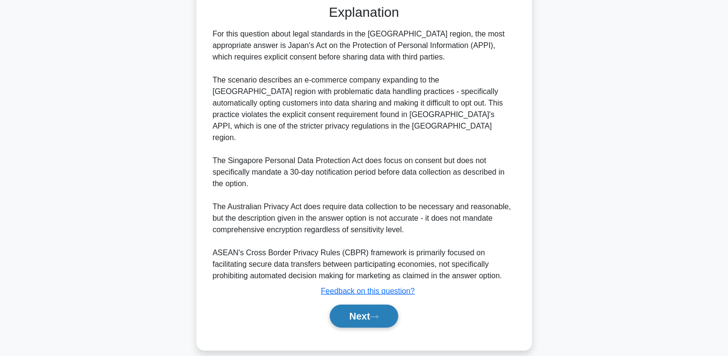
click at [350, 308] on button "Next" at bounding box center [364, 315] width 69 height 23
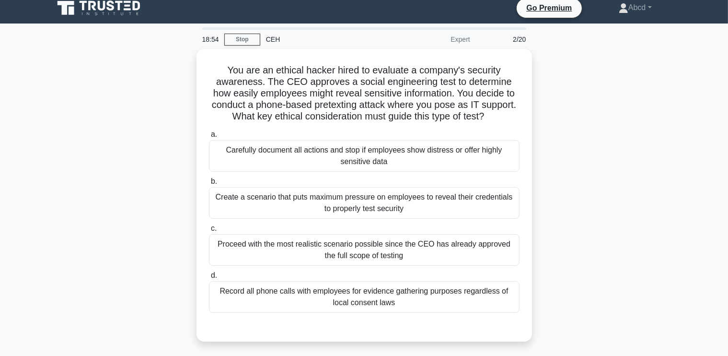
scroll to position [7, 0]
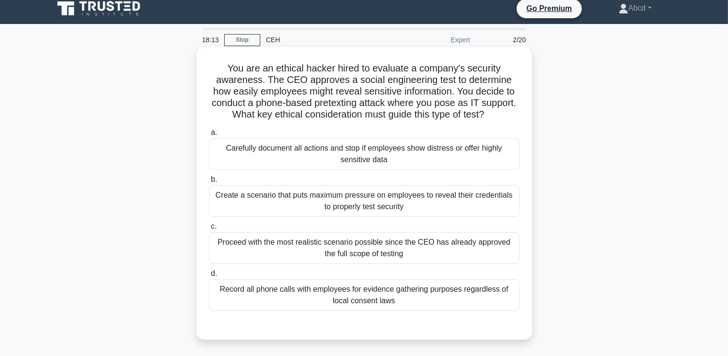
click at [348, 257] on div "Proceed with the most realistic scenario possible since the CEO has already app…" at bounding box center [364, 248] width 311 height 32
click at [209, 230] on input "c. Proceed with the most realistic scenario possible since the CEO has already …" at bounding box center [209, 226] width 0 height 6
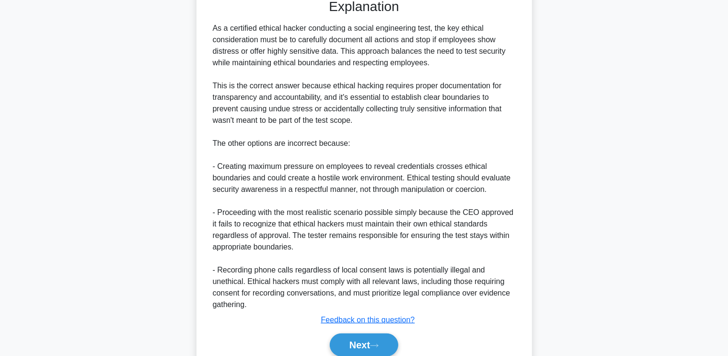
scroll to position [374, 0]
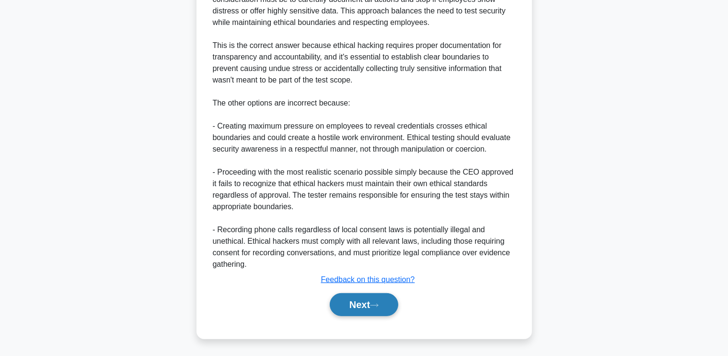
click at [365, 300] on button "Next" at bounding box center [364, 304] width 69 height 23
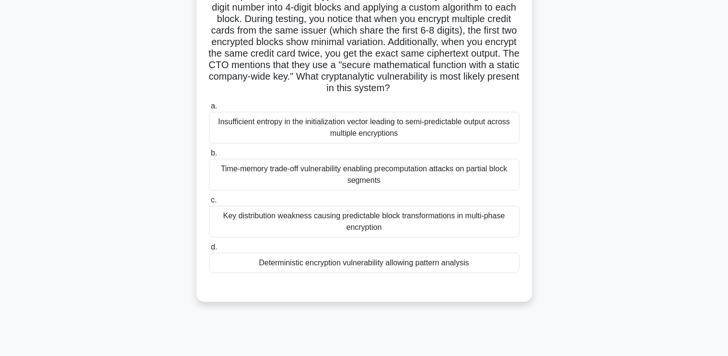
scroll to position [93, 0]
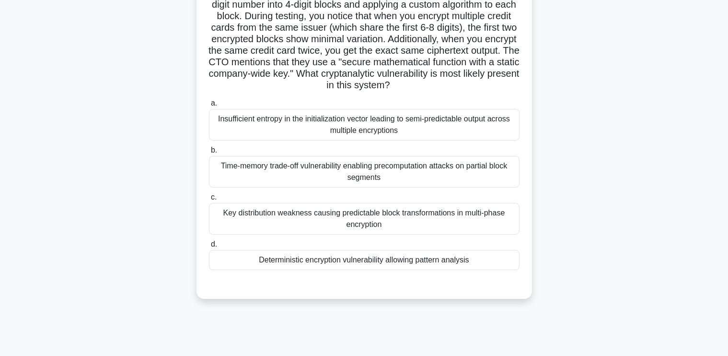
click at [376, 227] on div "Key distribution weakness causing predictable block transformations in multi-ph…" at bounding box center [364, 219] width 311 height 32
click at [209, 200] on input "c. Key distribution weakness causing predictable block transformations in multi…" at bounding box center [209, 197] width 0 height 6
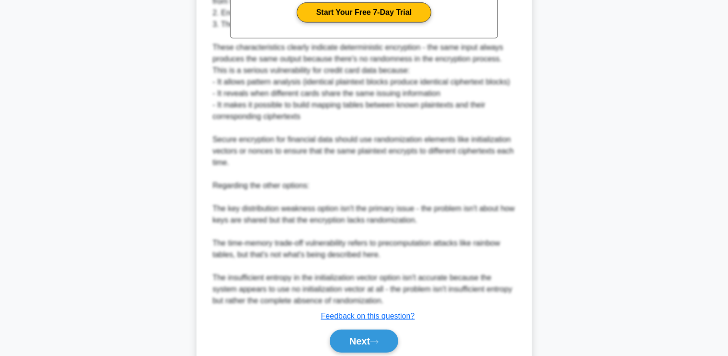
scroll to position [500, 0]
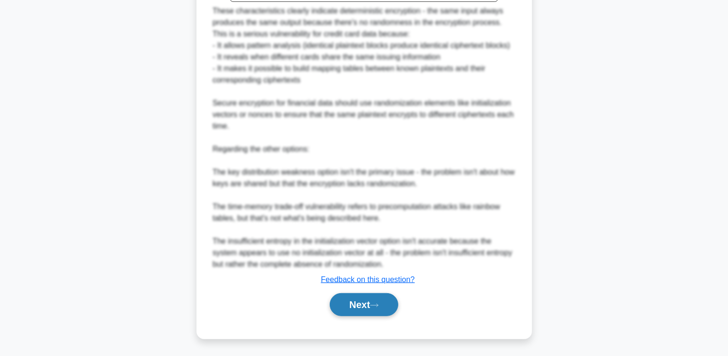
click at [364, 305] on button "Next" at bounding box center [364, 304] width 69 height 23
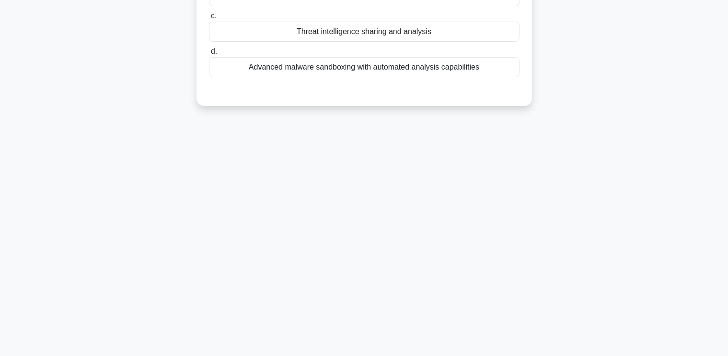
scroll to position [0, 0]
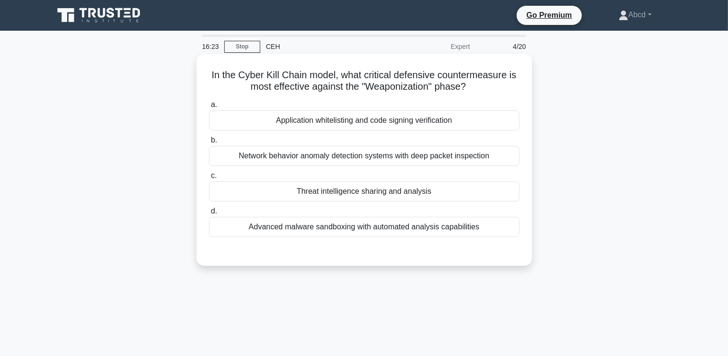
click at [359, 229] on div "Advanced malware sandboxing with automated analysis capabilities" at bounding box center [364, 227] width 311 height 20
click at [209, 214] on input "d. Advanced malware sandboxing with automated analysis capabilities" at bounding box center [209, 211] width 0 height 6
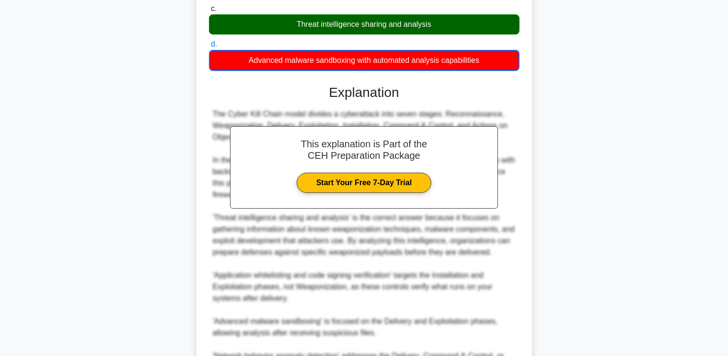
scroll to position [281, 0]
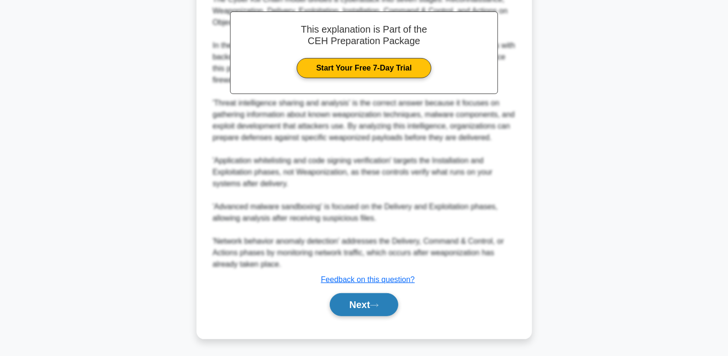
click at [357, 304] on button "Next" at bounding box center [364, 304] width 69 height 23
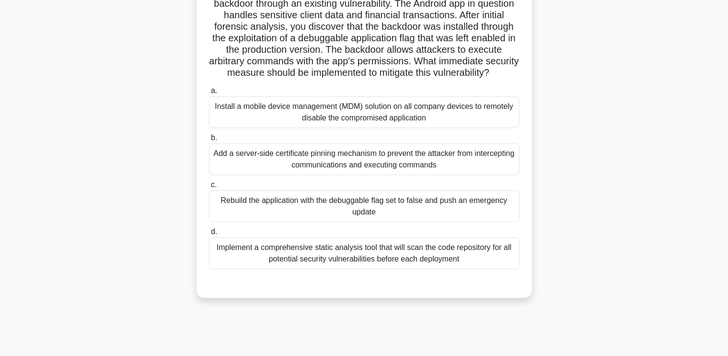
scroll to position [97, 0]
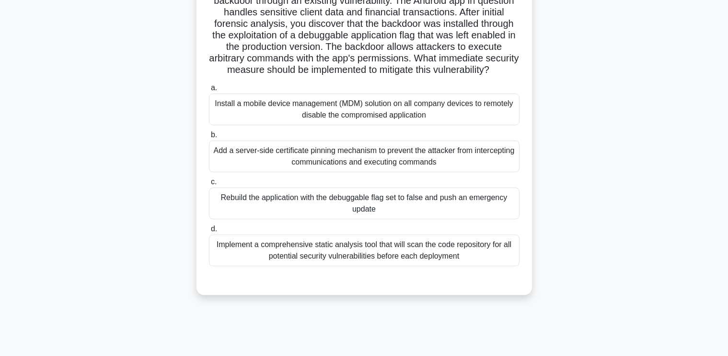
click at [386, 165] on div "Add a server-side certificate pinning mechanism to prevent the attacker from in…" at bounding box center [364, 156] width 311 height 32
click at [209, 138] on input "b. Add a server-side certificate pinning mechanism to prevent the attacker from…" at bounding box center [209, 135] width 0 height 6
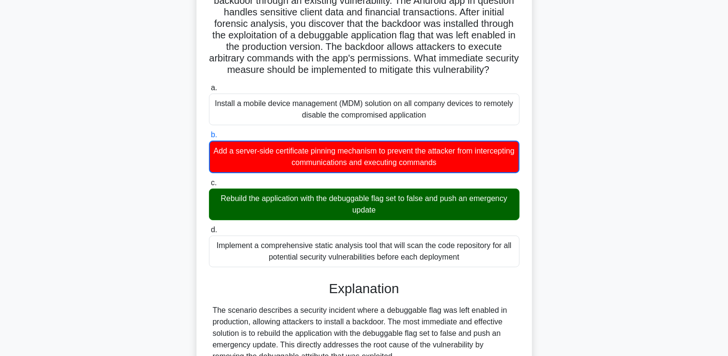
scroll to position [374, 0]
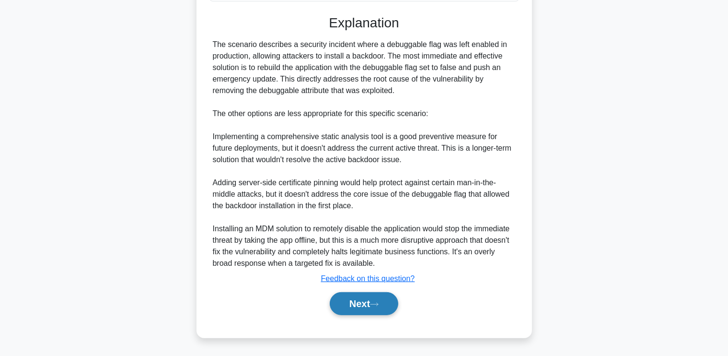
click at [368, 303] on button "Next" at bounding box center [364, 303] width 69 height 23
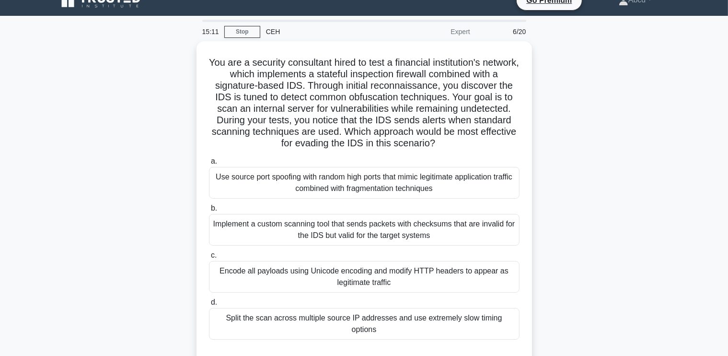
scroll to position [17, 0]
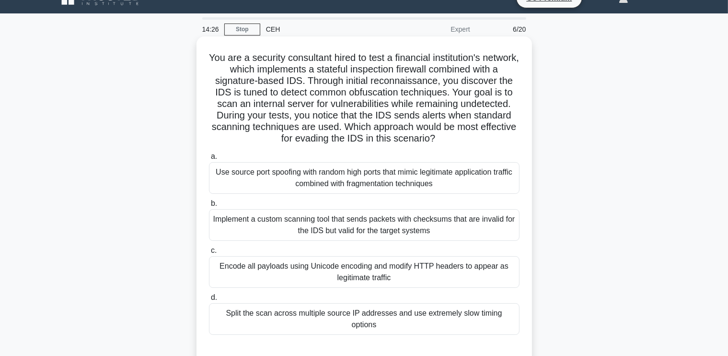
click at [385, 184] on div "Use source port spoofing with random high ports that mimic legitimate applicati…" at bounding box center [364, 178] width 311 height 32
click at [209, 160] on input "a. Use source port spoofing with random high ports that mimic legitimate applic…" at bounding box center [209, 156] width 0 height 6
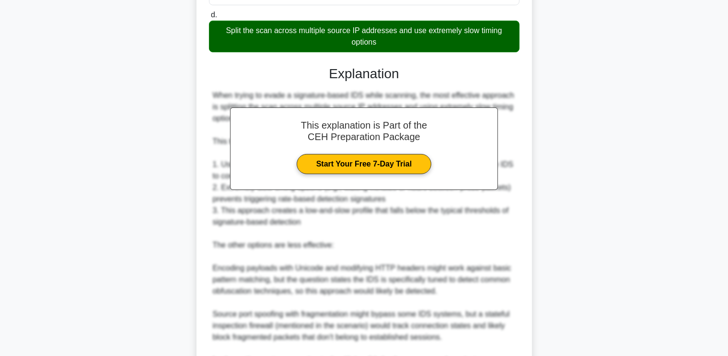
scroll to position [431, 0]
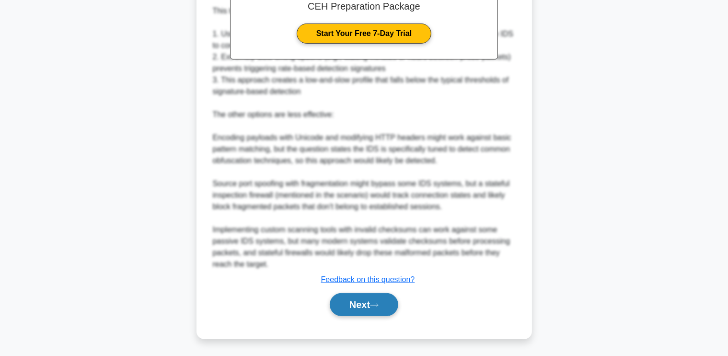
click at [373, 305] on button "Next" at bounding box center [364, 304] width 69 height 23
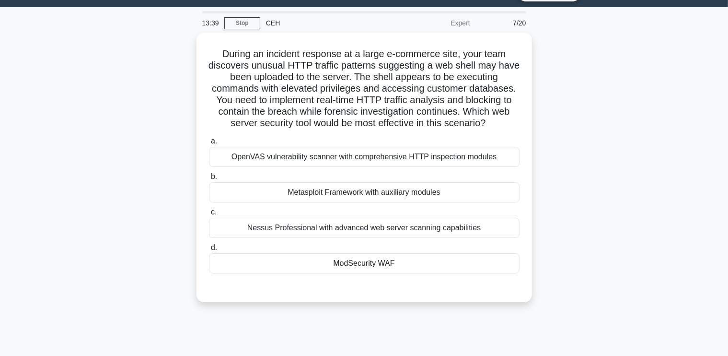
scroll to position [23, 0]
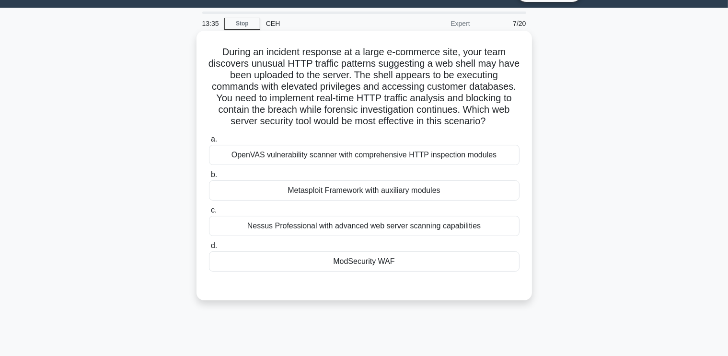
click at [372, 265] on div "ModSecurity WAF" at bounding box center [364, 261] width 311 height 20
click at [209, 249] on input "d. ModSecurity WAF" at bounding box center [209, 246] width 0 height 6
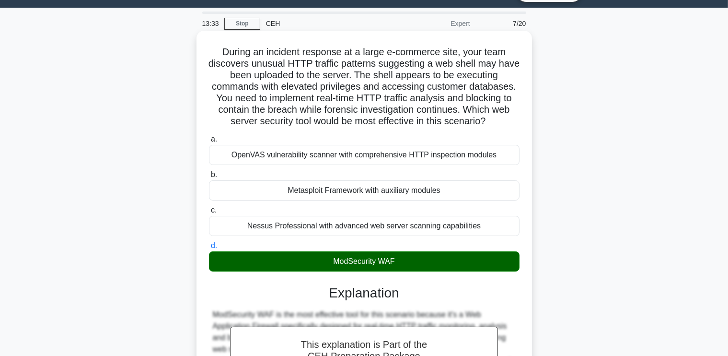
scroll to position [304, 0]
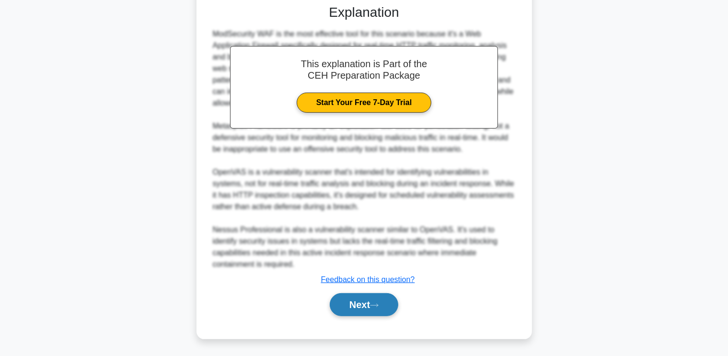
click at [363, 304] on button "Next" at bounding box center [364, 304] width 69 height 23
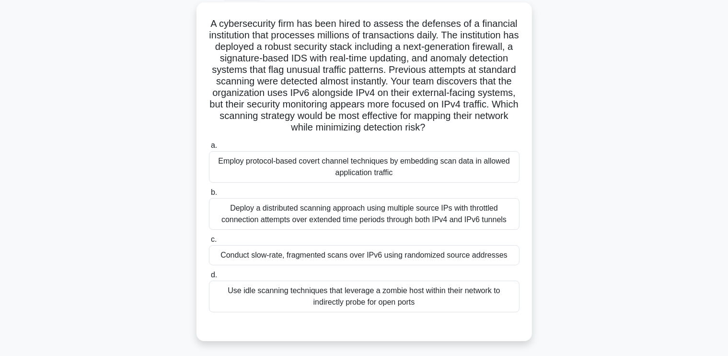
scroll to position [55, 0]
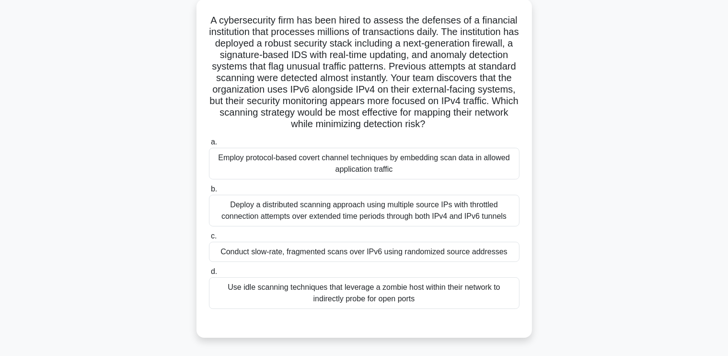
click at [360, 295] on div "Use idle scanning techniques that leverage a zombie host within their network t…" at bounding box center [364, 293] width 311 height 32
click at [209, 275] on input "d. Use idle scanning techniques that leverage a zombie host within their networ…" at bounding box center [209, 272] width 0 height 6
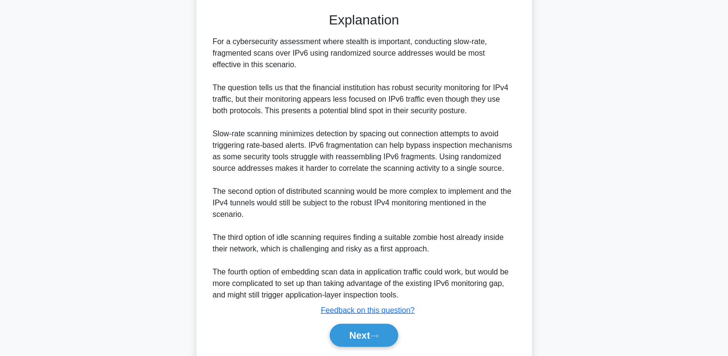
scroll to position [368, 0]
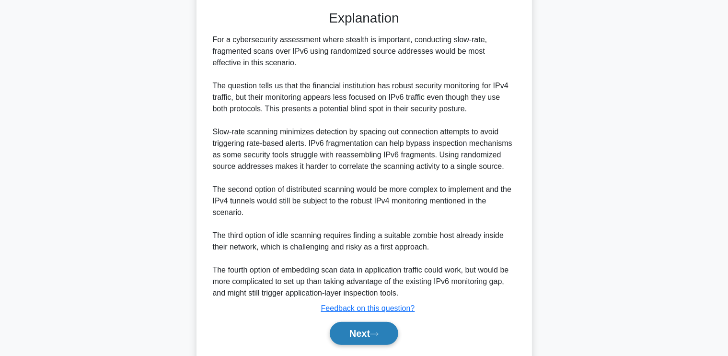
click at [354, 327] on button "Next" at bounding box center [364, 333] width 69 height 23
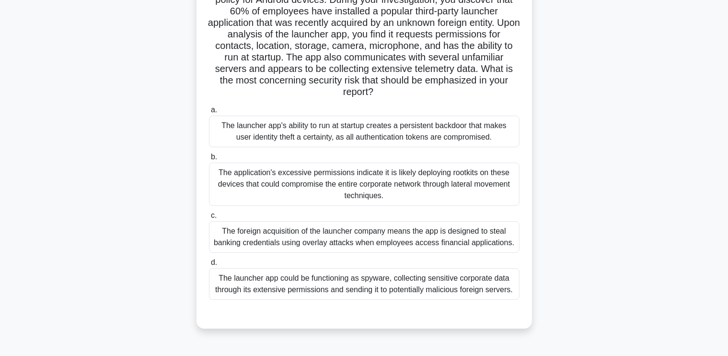
scroll to position [88, 0]
